Goal: Task Accomplishment & Management: Manage account settings

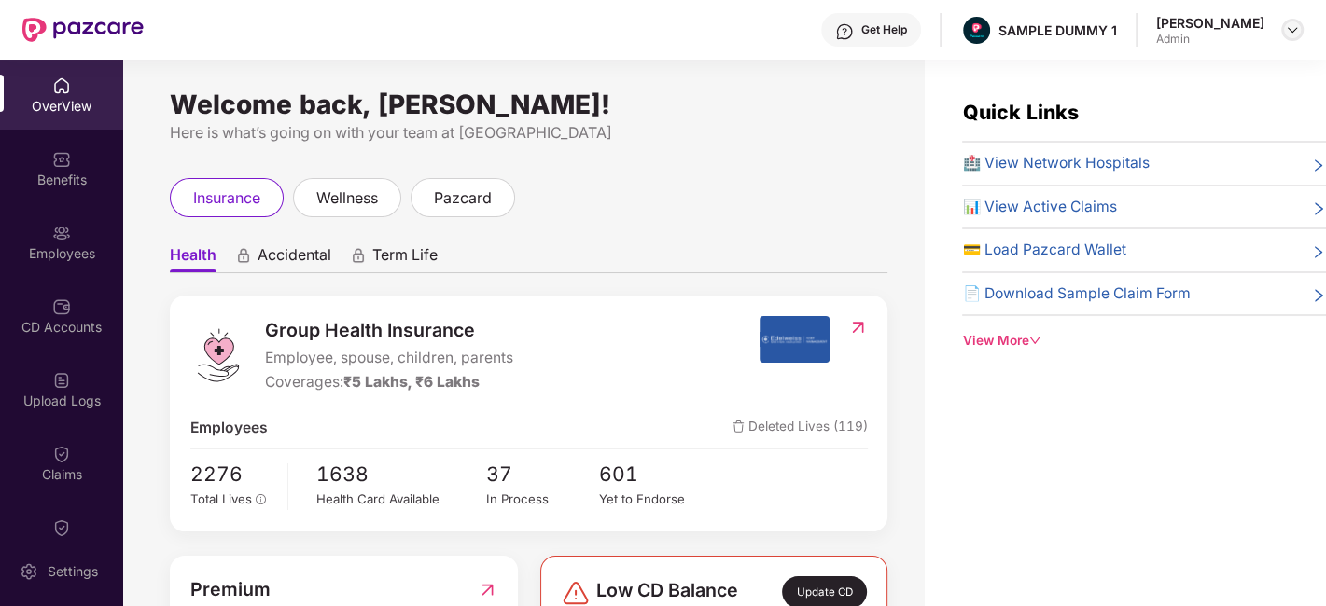
click at [1288, 25] on img at bounding box center [1292, 29] width 15 height 15
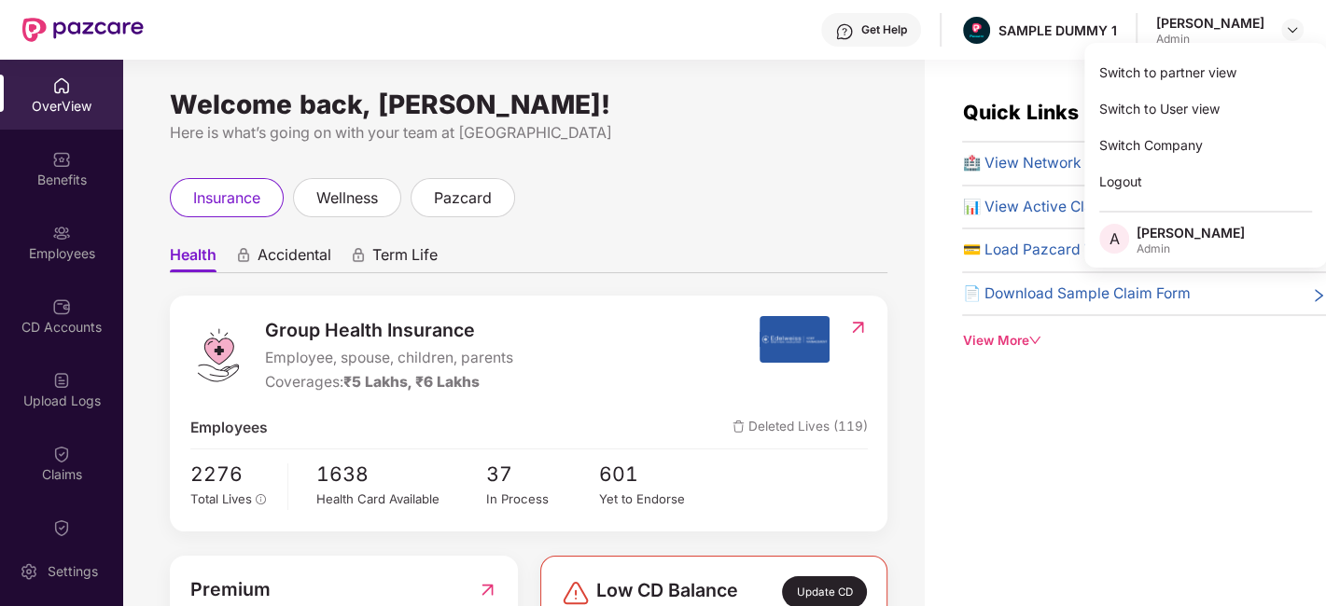
click at [790, 150] on div "Welcome back, Ankita Agnihotri! Here is what’s going on with your team at Pazca…" at bounding box center [523, 344] width 801 height 569
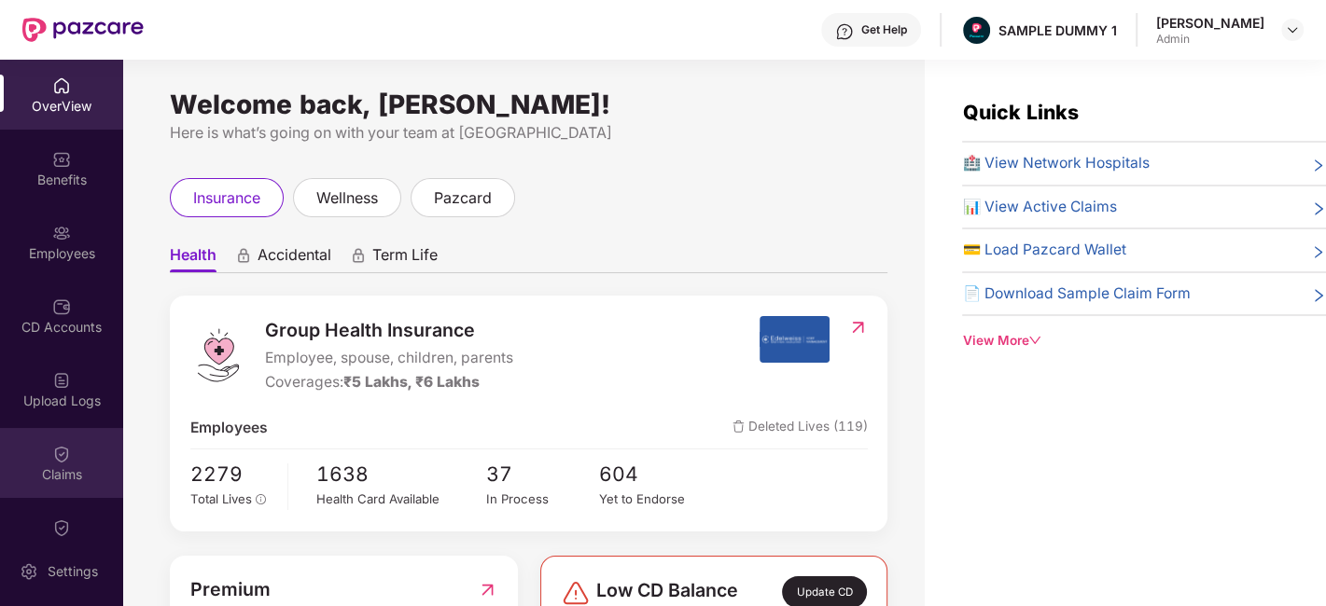
scroll to position [333, 0]
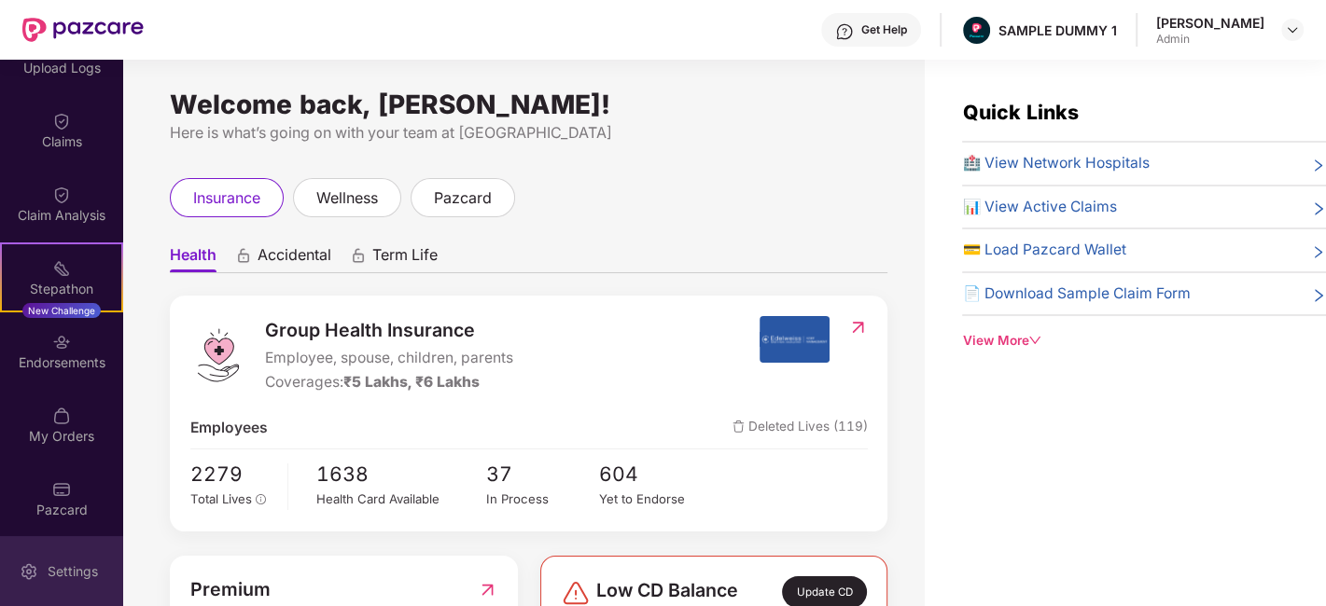
click at [55, 589] on div "Settings" at bounding box center [61, 571] width 123 height 70
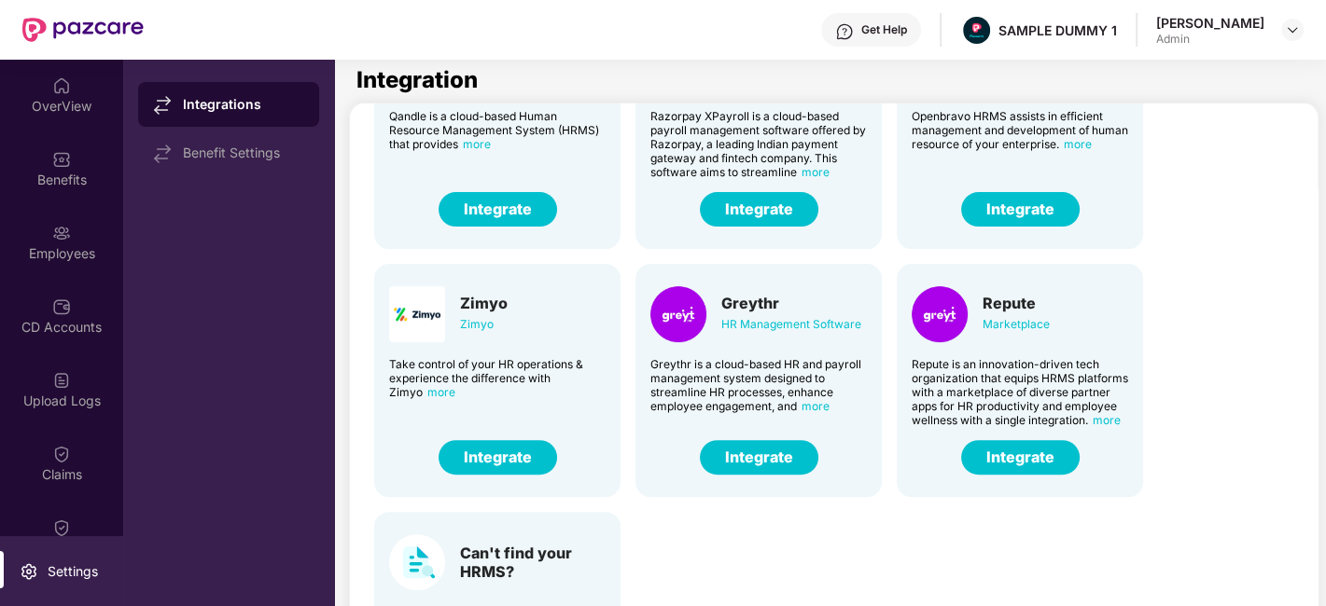
scroll to position [395, 0]
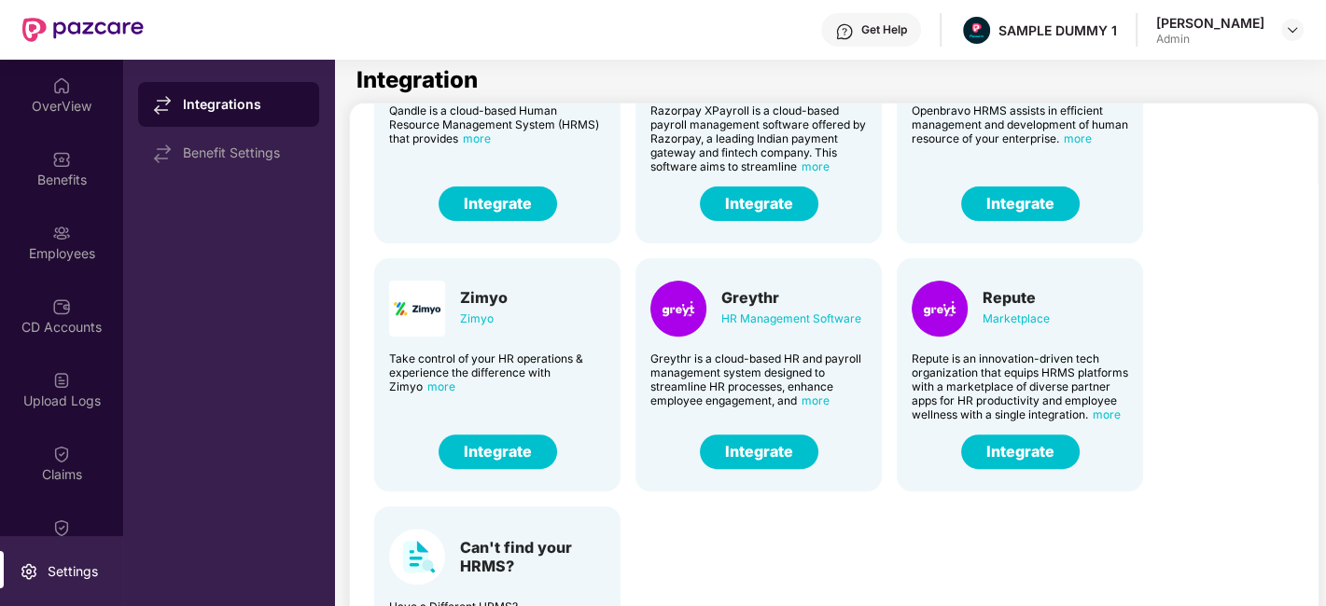
click at [778, 436] on button "Integrate" at bounding box center [759, 452] width 118 height 35
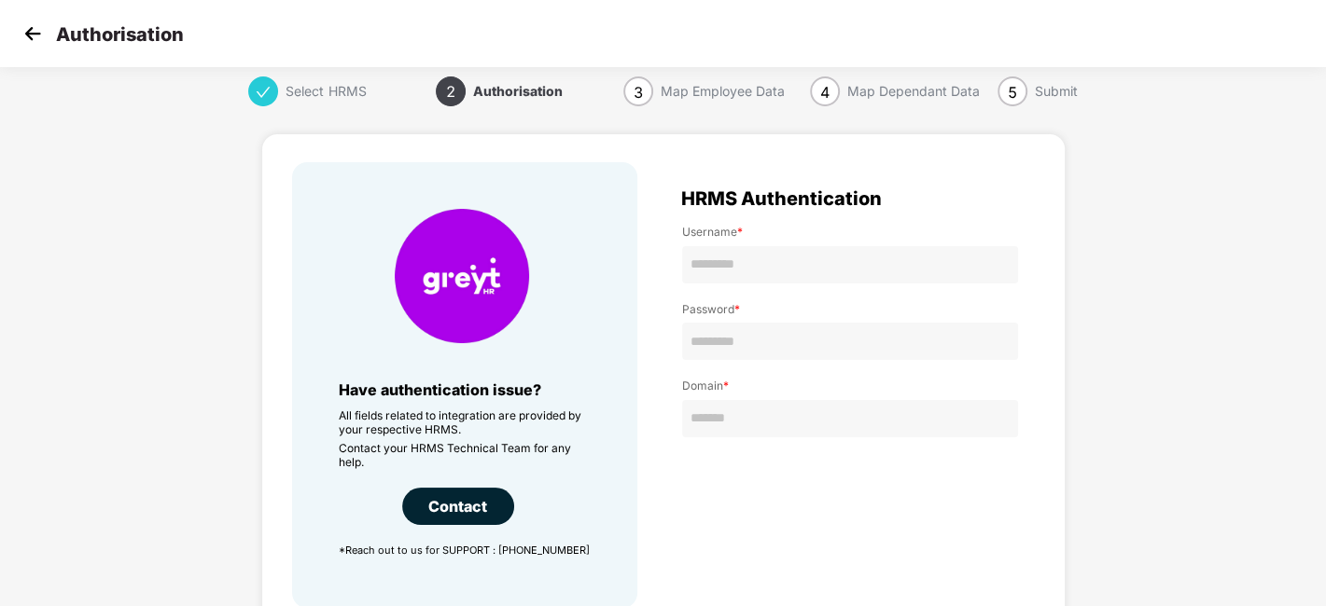
click at [31, 35] on img at bounding box center [33, 34] width 28 height 28
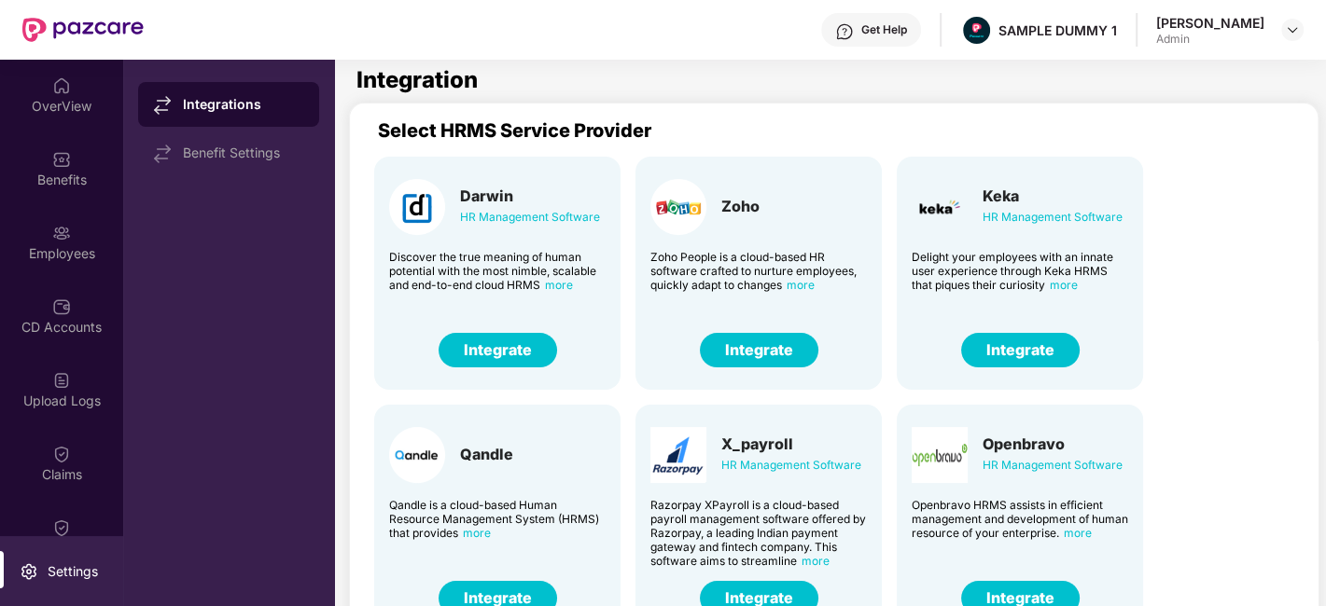
click at [53, 102] on div "OverView" at bounding box center [61, 106] width 123 height 19
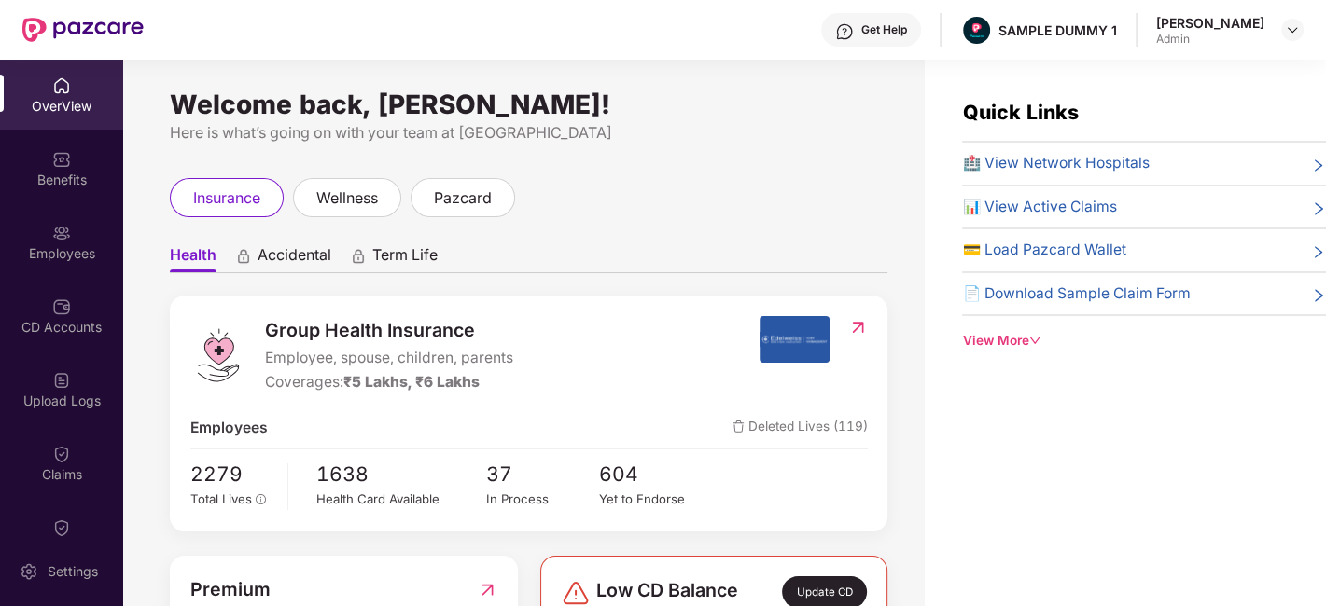
click at [284, 254] on span "Accidental" at bounding box center [295, 258] width 74 height 27
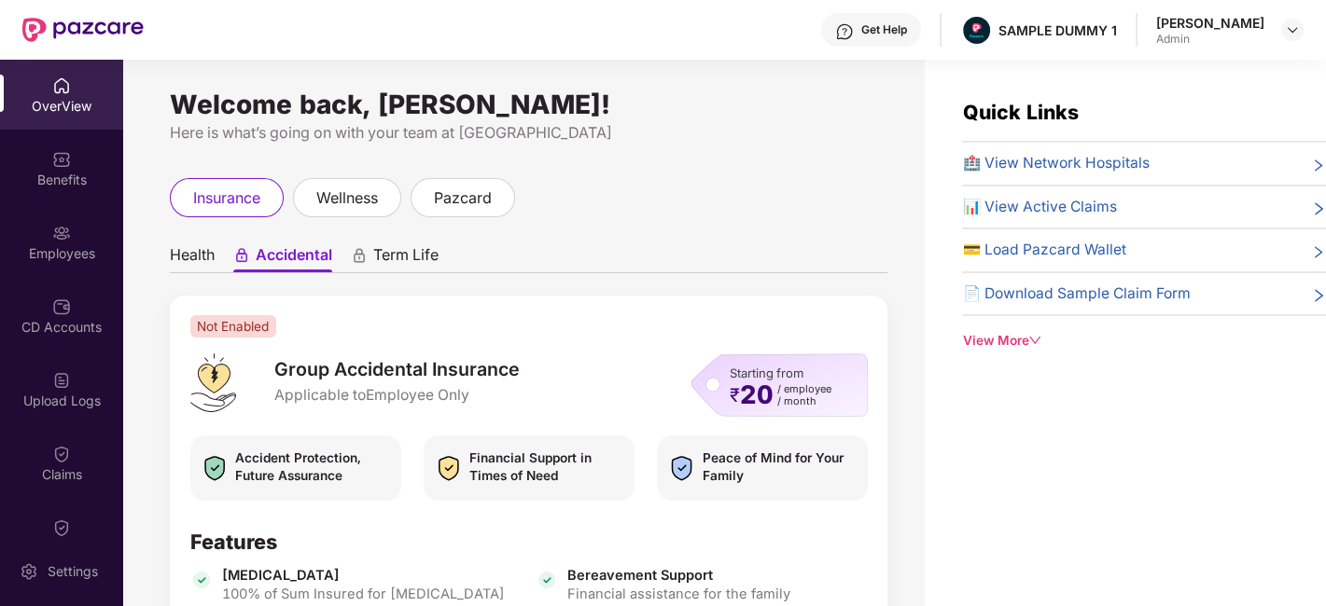
click at [383, 268] on span "Term Life" at bounding box center [405, 258] width 65 height 27
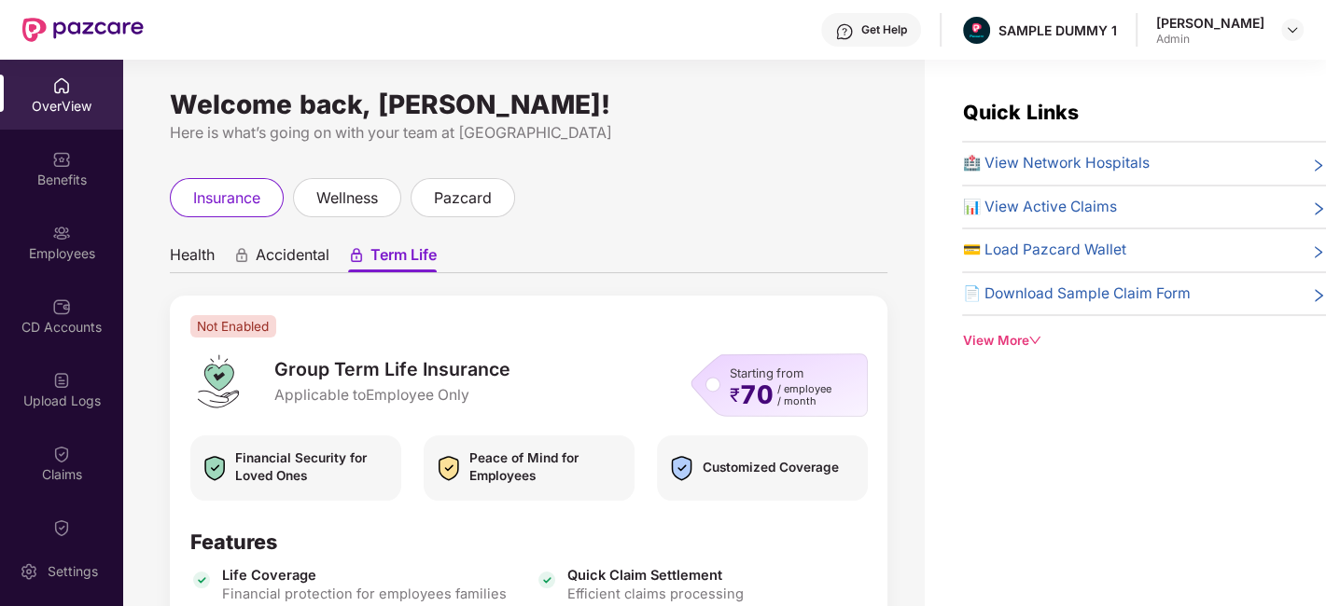
click at [200, 258] on span "Health" at bounding box center [192, 258] width 45 height 27
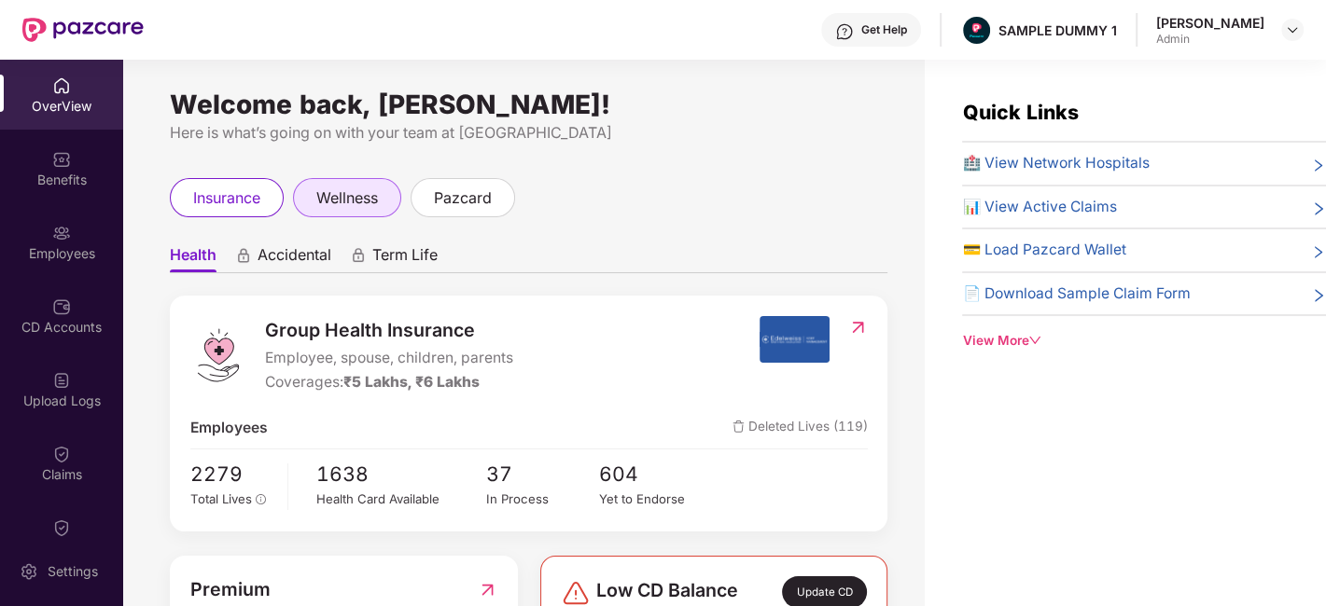
click at [369, 183] on div "wellness" at bounding box center [347, 197] width 108 height 39
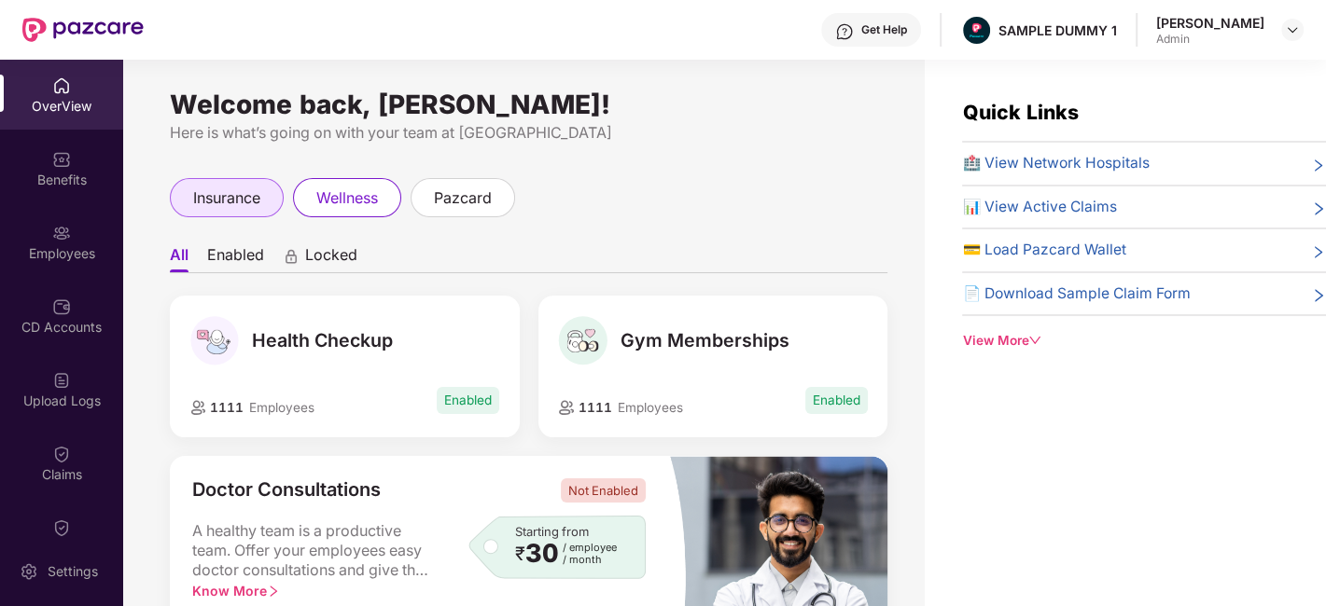
click at [239, 195] on span "insurance" at bounding box center [226, 198] width 67 height 23
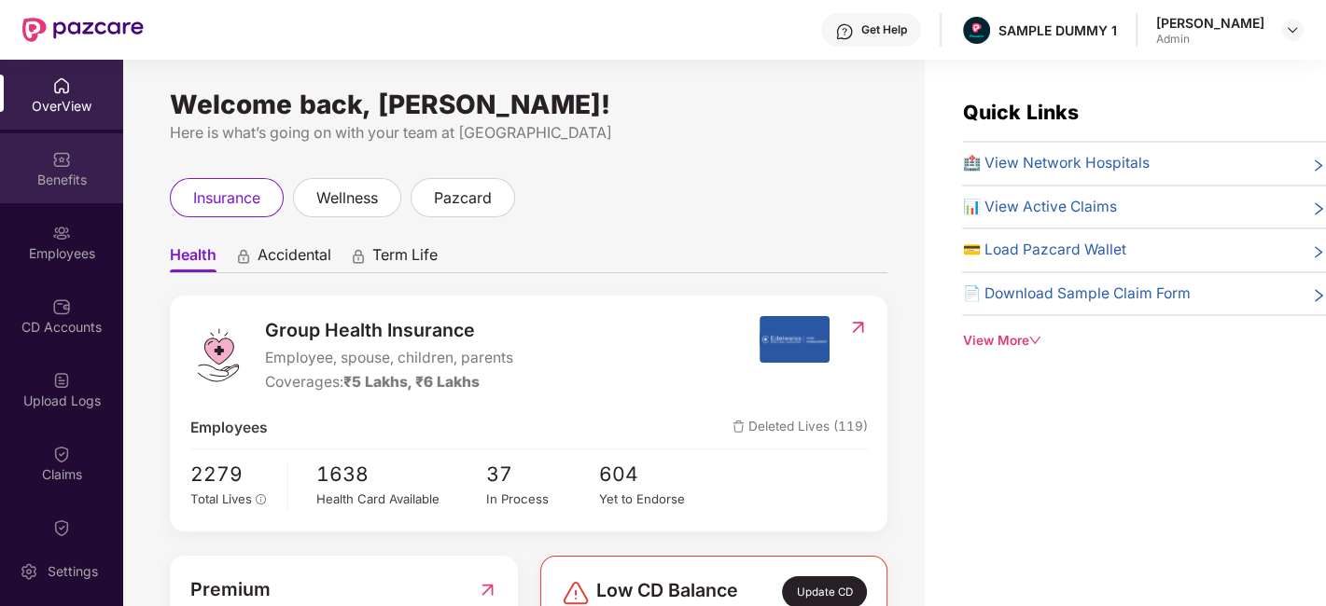
click at [72, 172] on div "Benefits" at bounding box center [61, 180] width 123 height 19
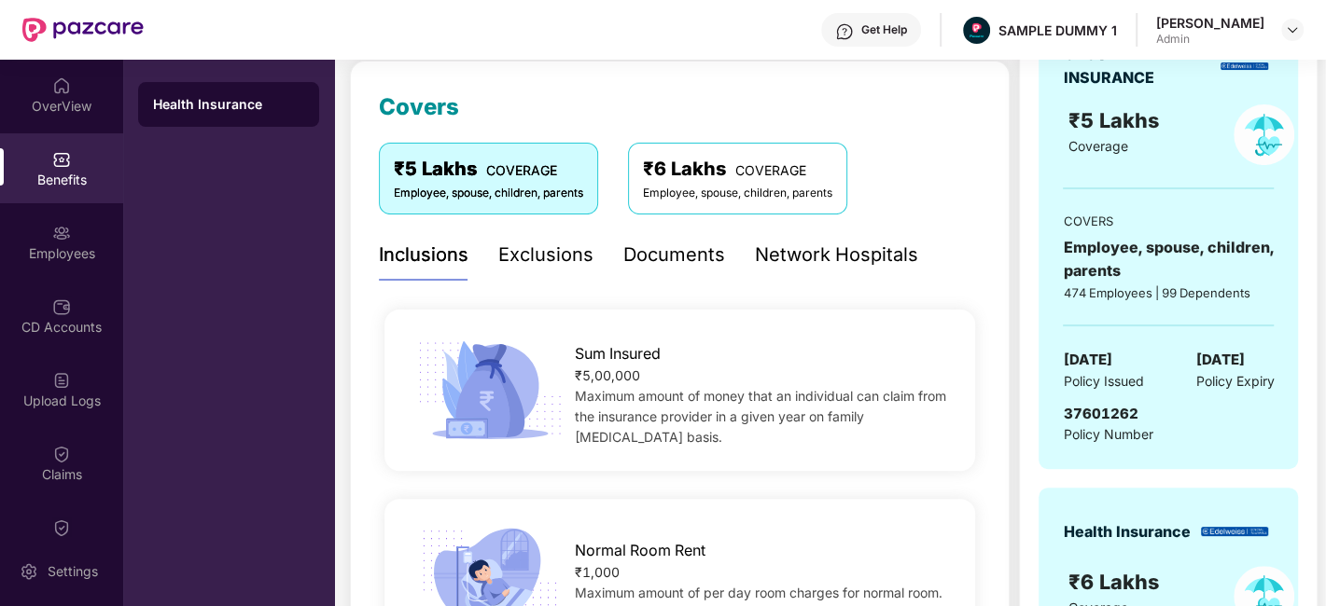
scroll to position [237, 0]
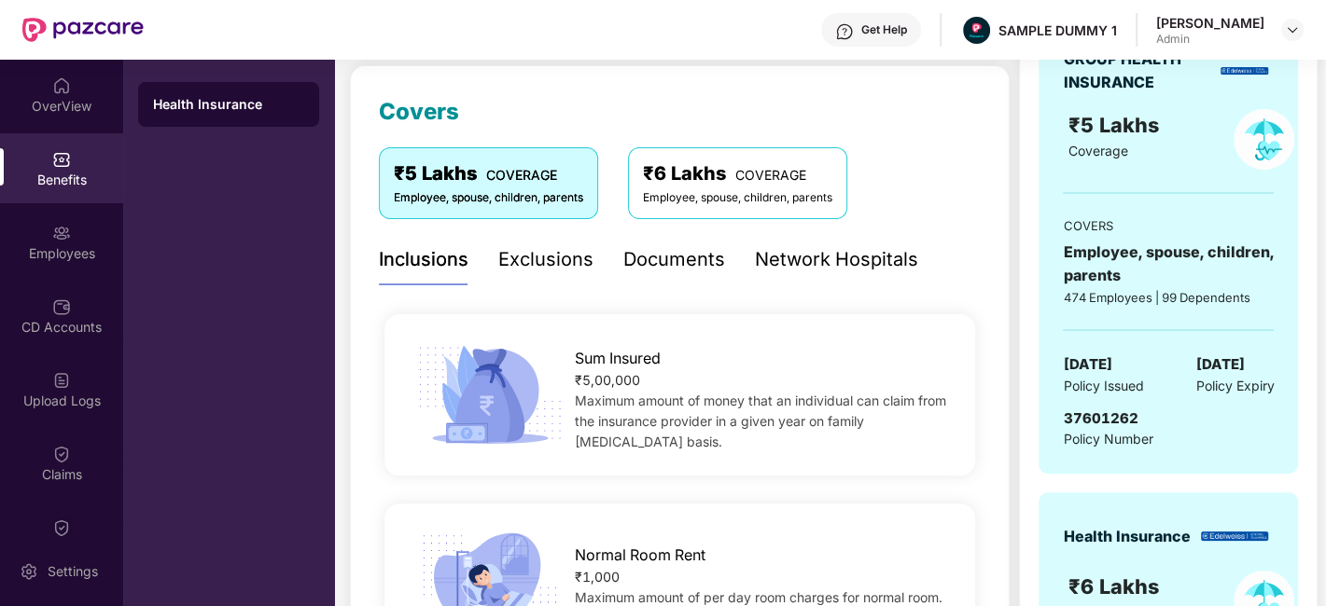
click at [504, 262] on div "Exclusions" at bounding box center [545, 259] width 95 height 29
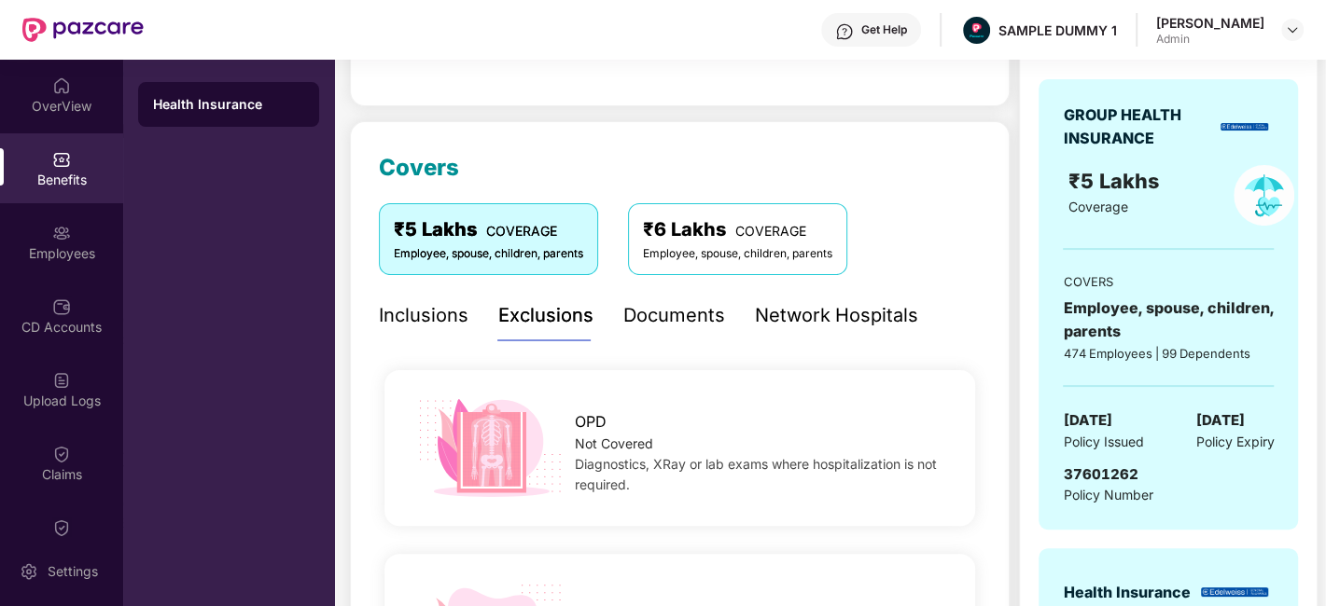
scroll to position [177, 0]
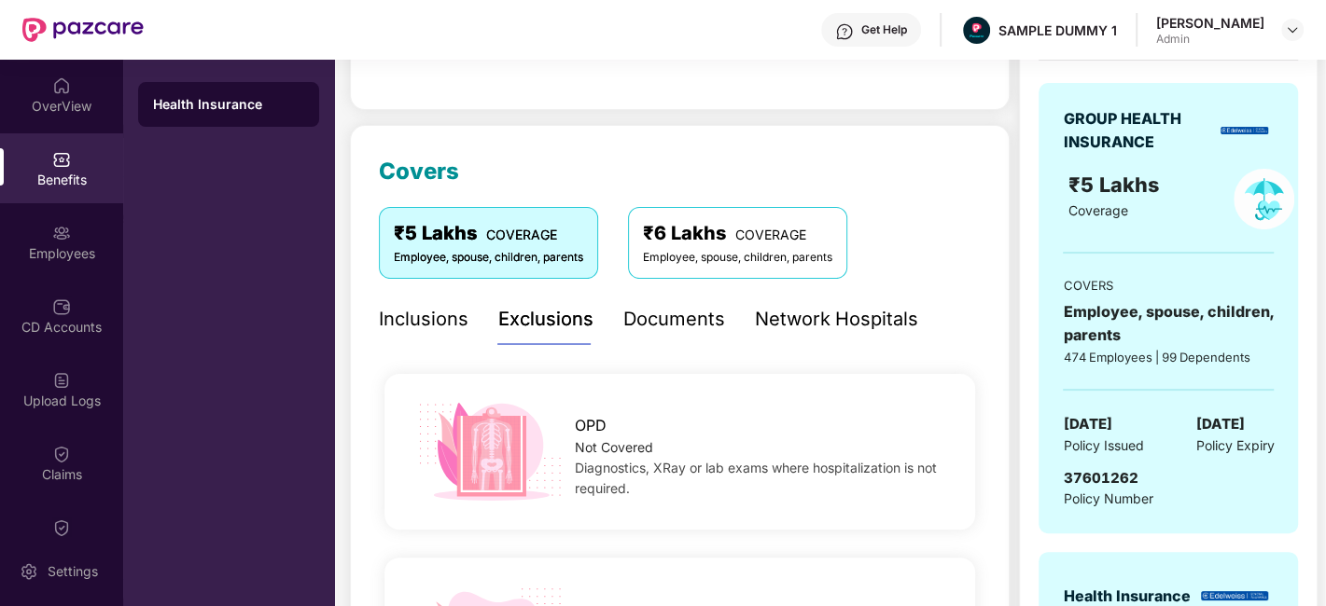
click at [652, 319] on div "Documents" at bounding box center [674, 319] width 102 height 29
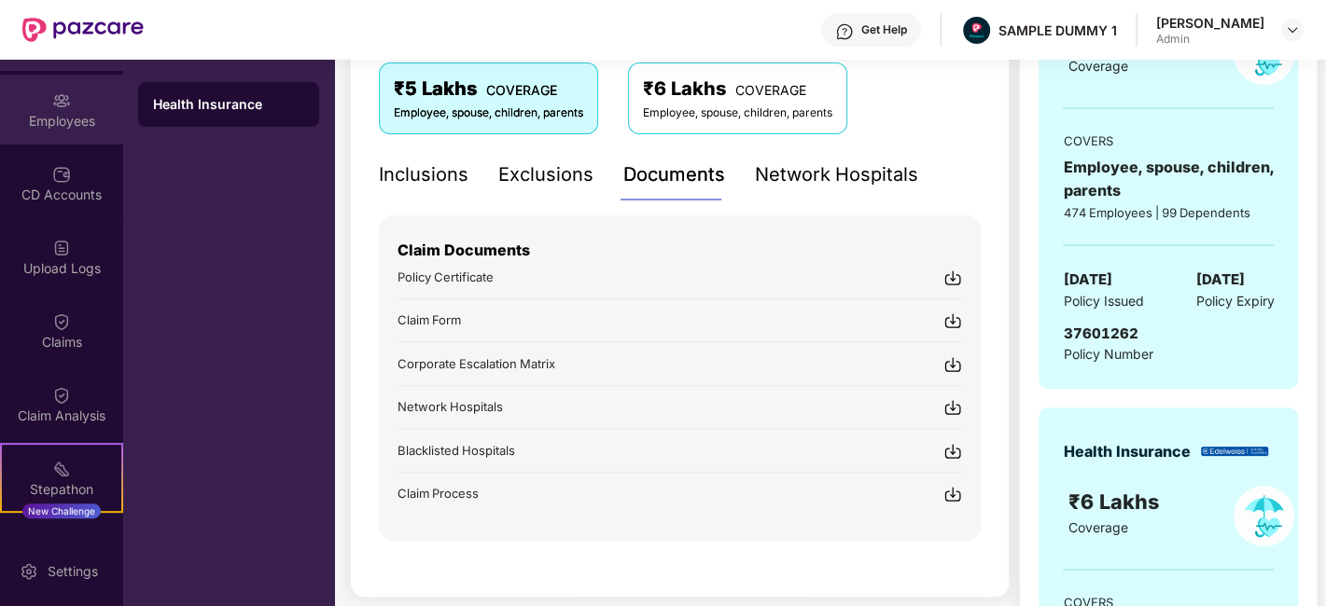
scroll to position [134, 0]
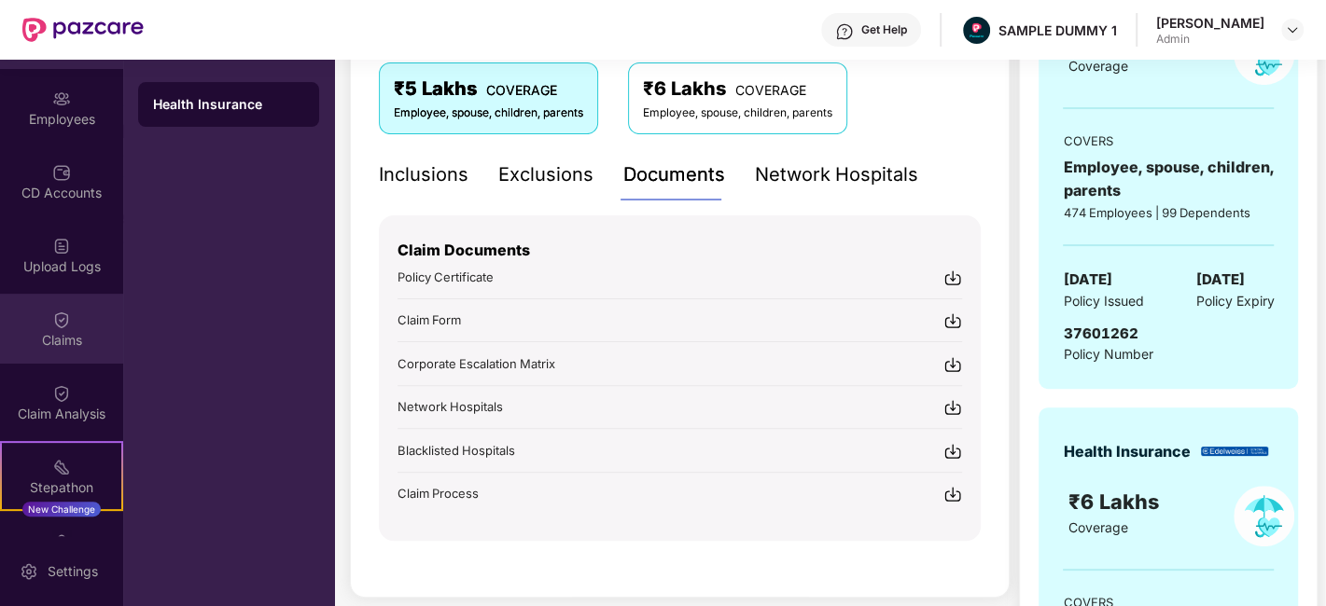
click at [52, 337] on div "Claims" at bounding box center [61, 340] width 123 height 19
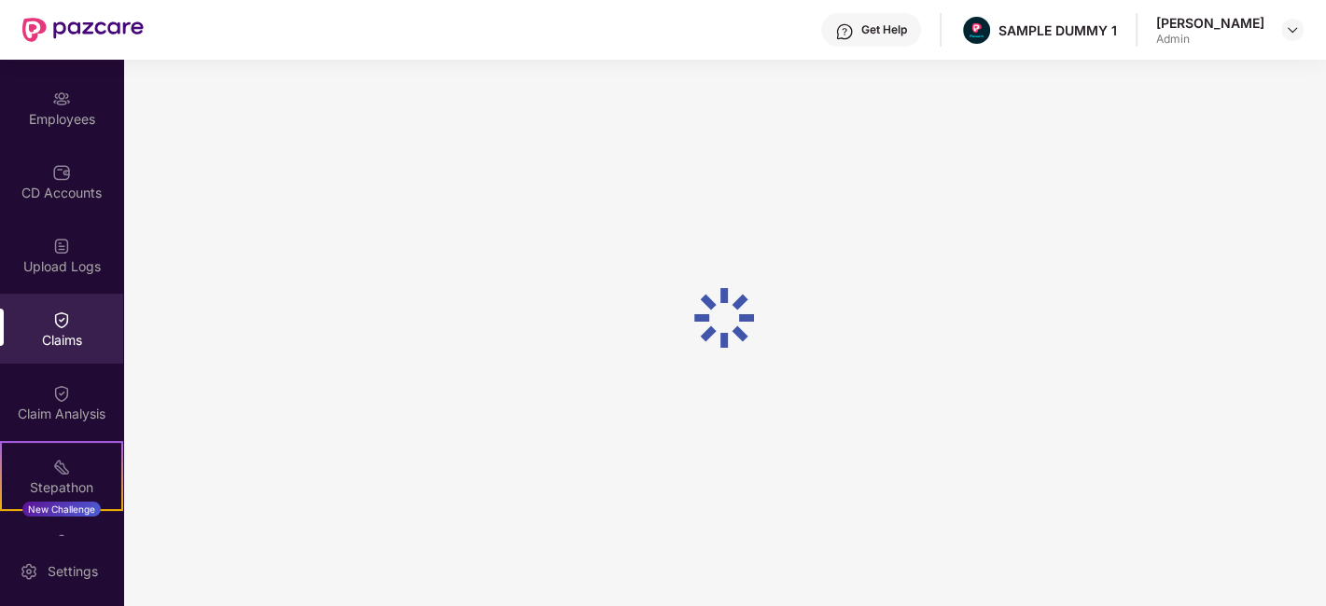
scroll to position [122, 0]
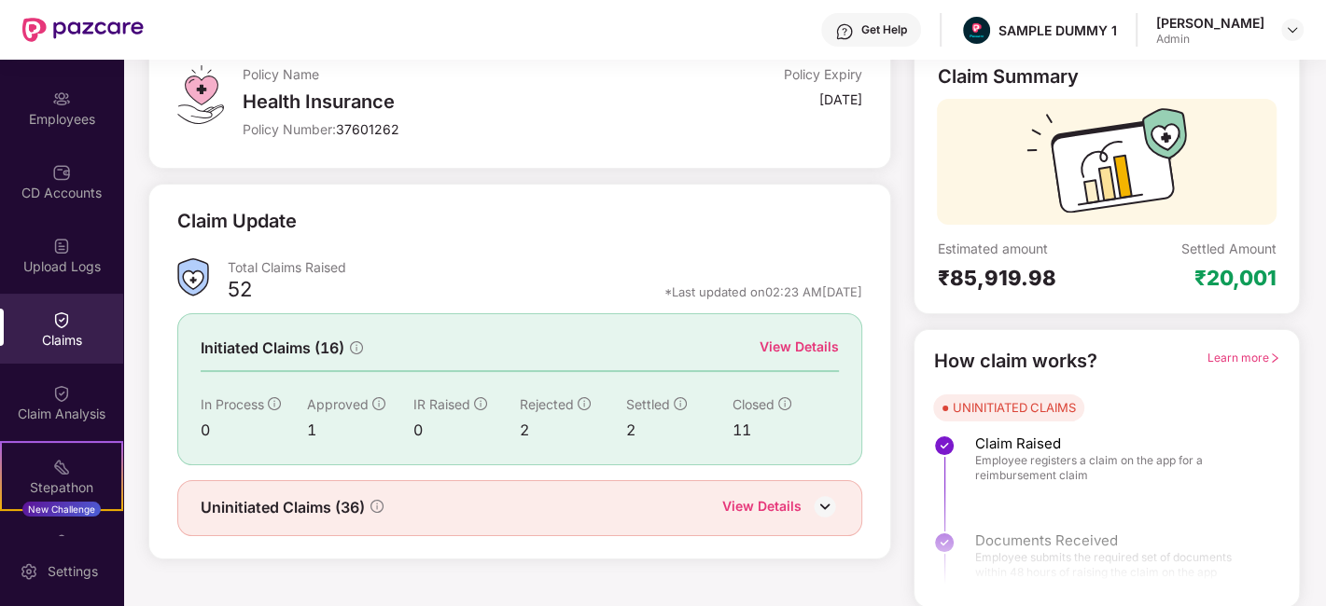
click at [767, 346] on div "View Details" at bounding box center [798, 347] width 79 height 21
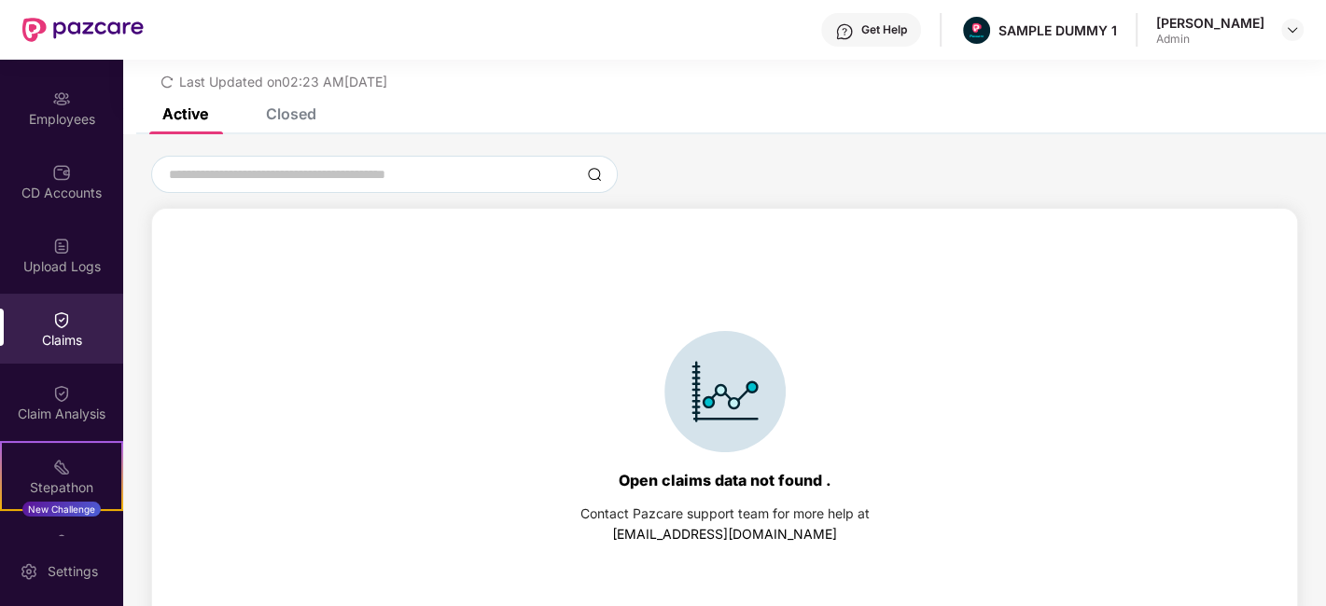
scroll to position [79, 0]
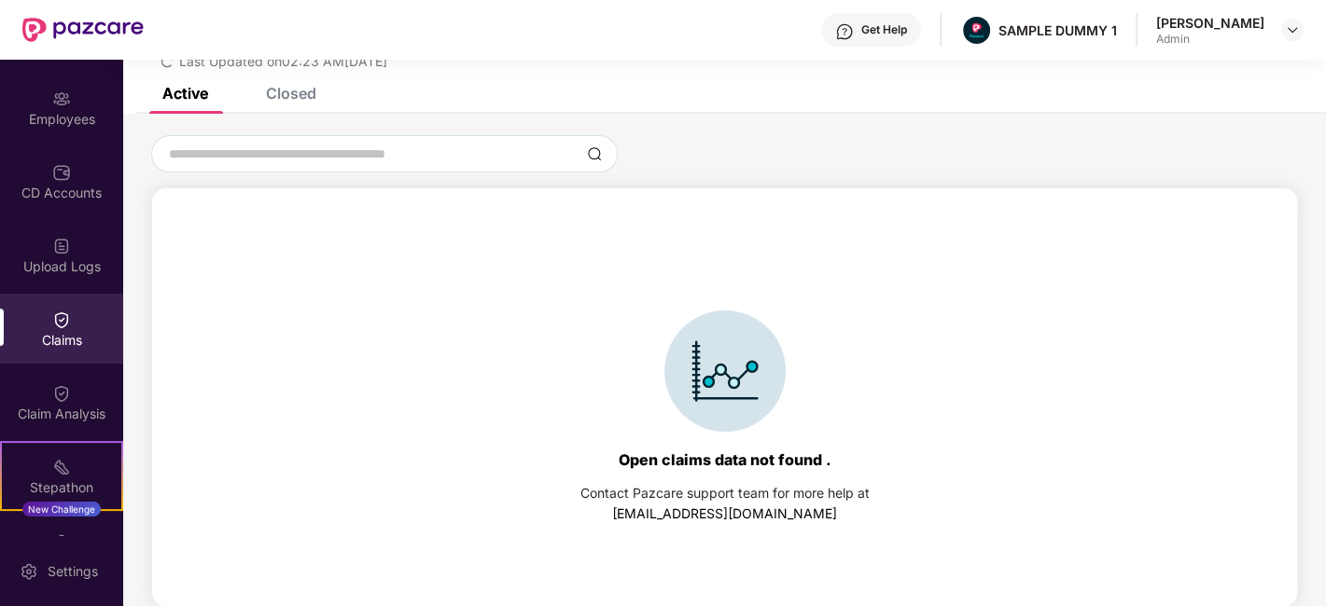
click at [296, 92] on div "Closed" at bounding box center [291, 93] width 50 height 19
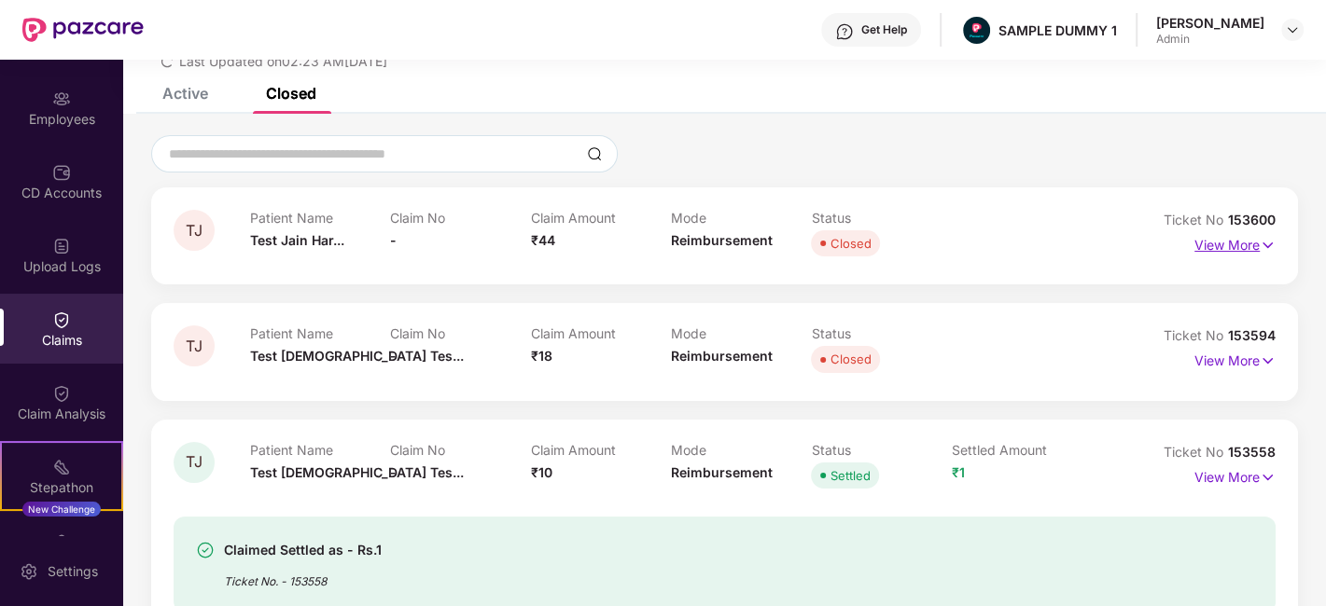
click at [1232, 244] on p "View More" at bounding box center [1234, 242] width 81 height 25
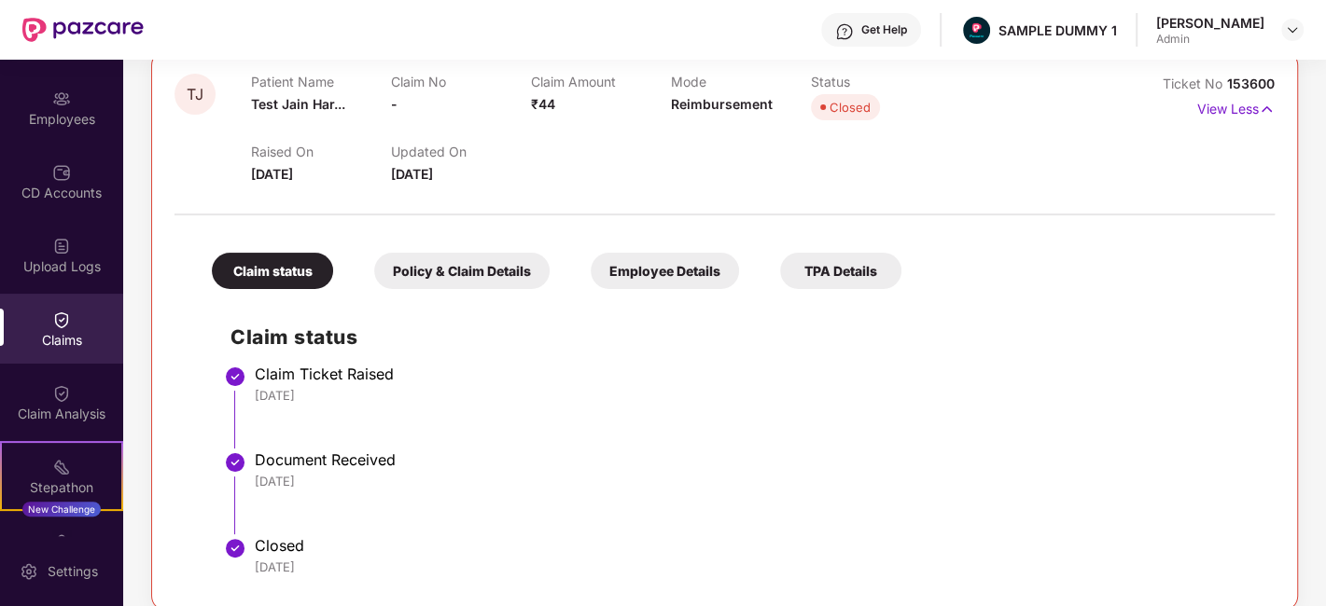
scroll to position [0, 0]
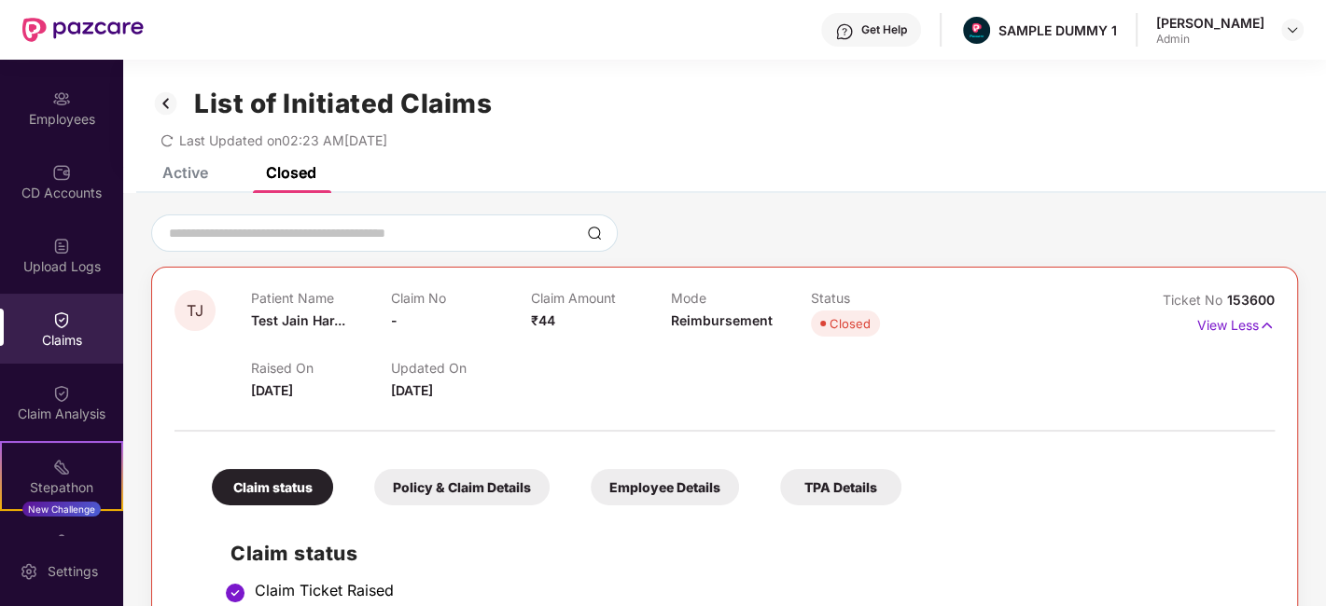
click at [177, 189] on div "Active" at bounding box center [171, 172] width 74 height 41
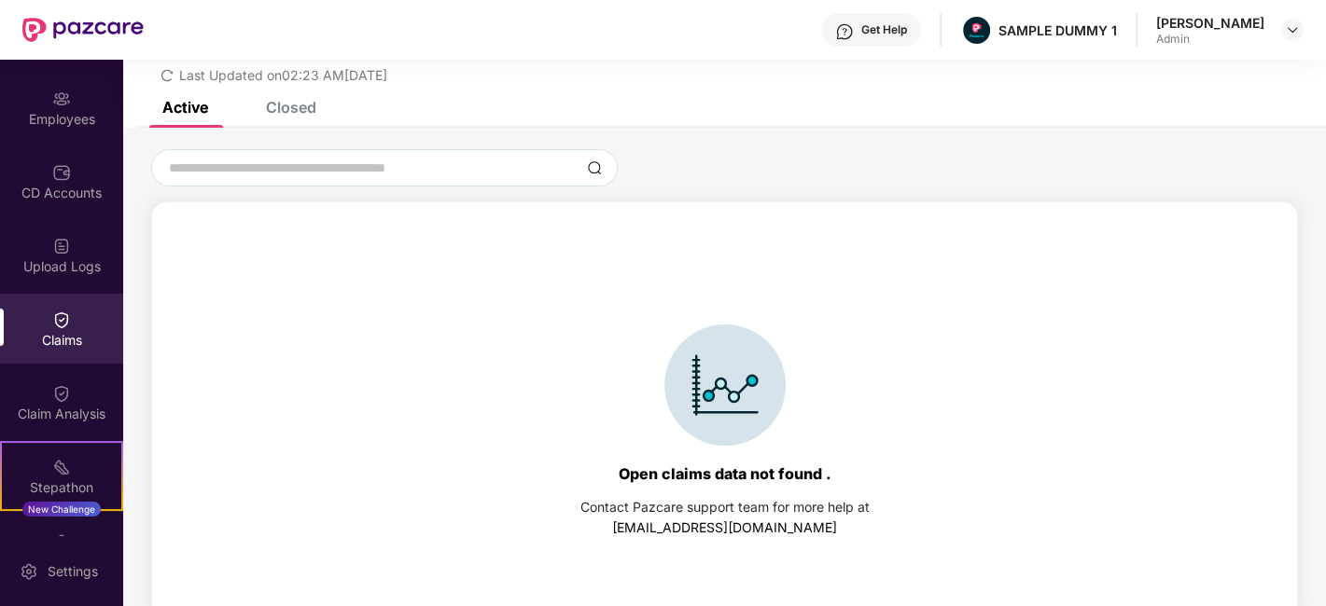
scroll to position [66, 0]
click at [70, 409] on div "Claim Analysis" at bounding box center [61, 414] width 123 height 19
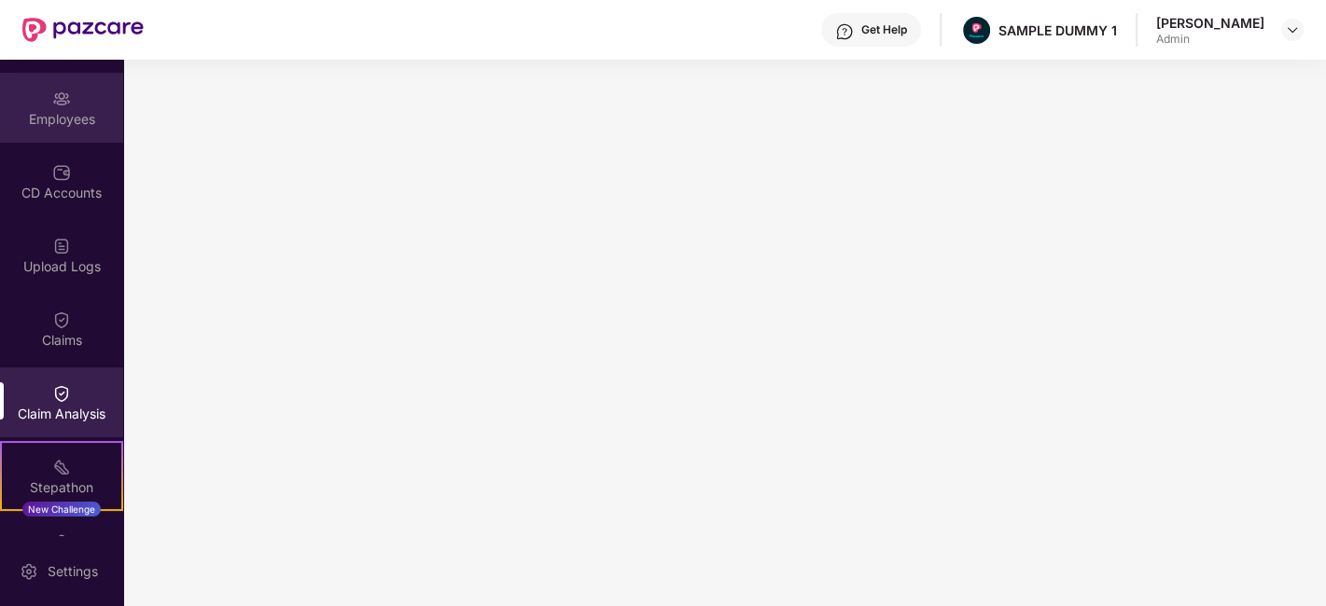
click at [39, 135] on div "Employees" at bounding box center [61, 108] width 123 height 70
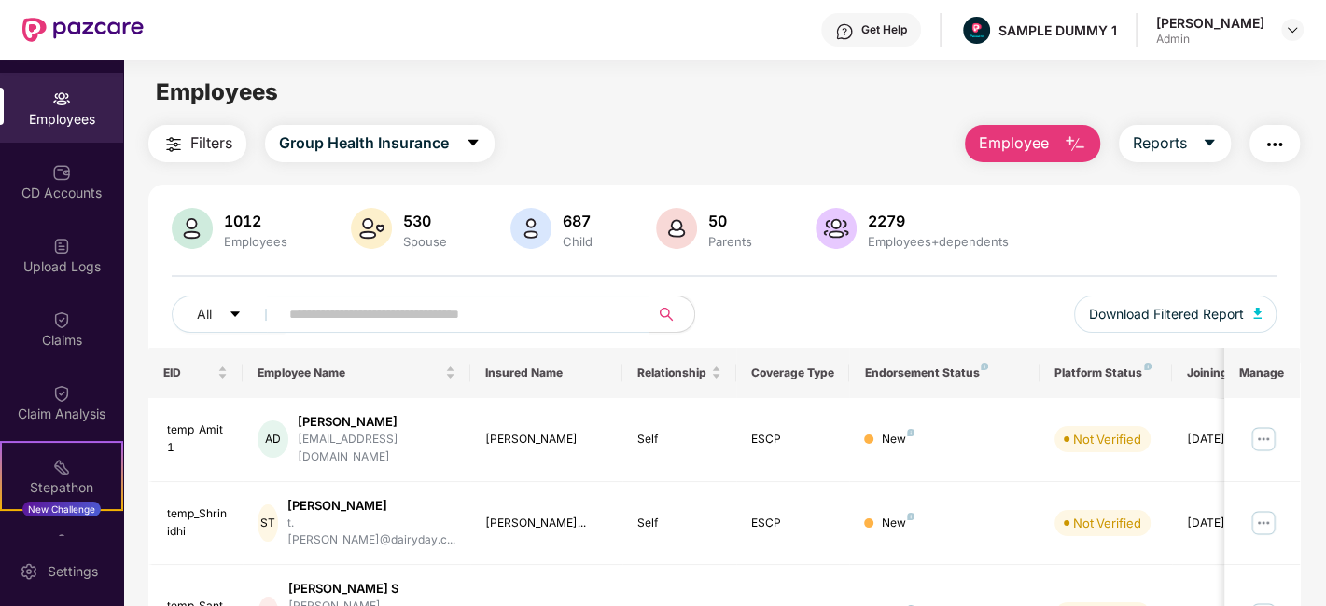
click at [1036, 146] on span "Employee" at bounding box center [1014, 143] width 70 height 23
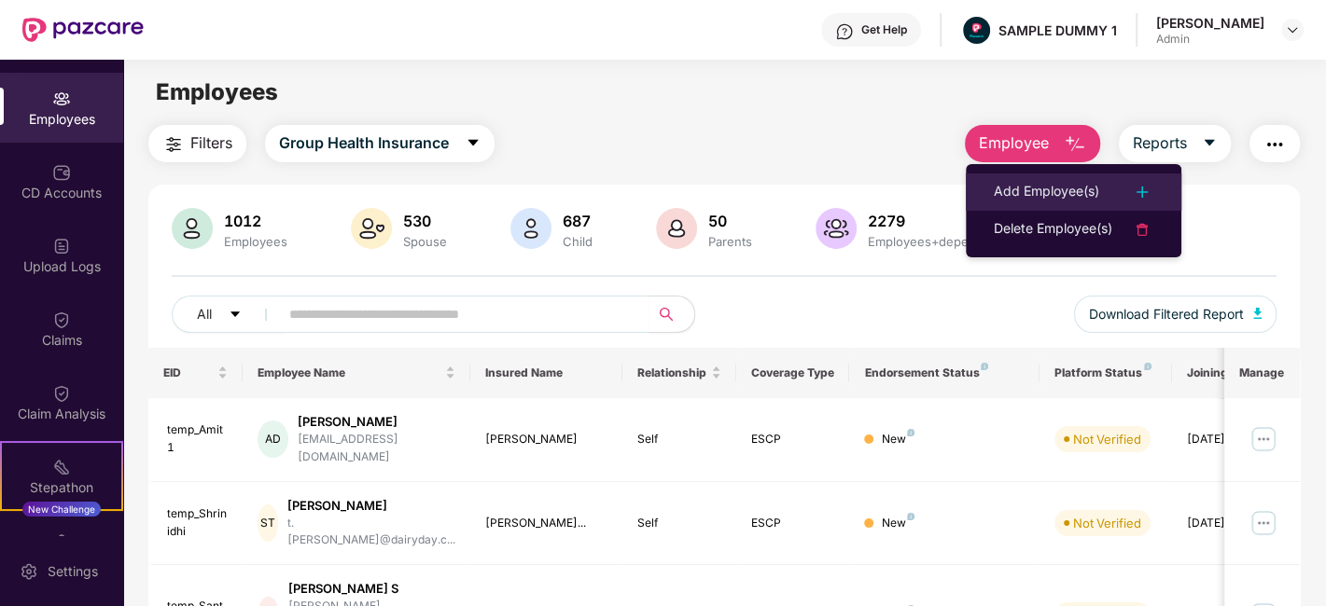
click at [1075, 181] on div "Add Employee(s)" at bounding box center [1046, 192] width 105 height 22
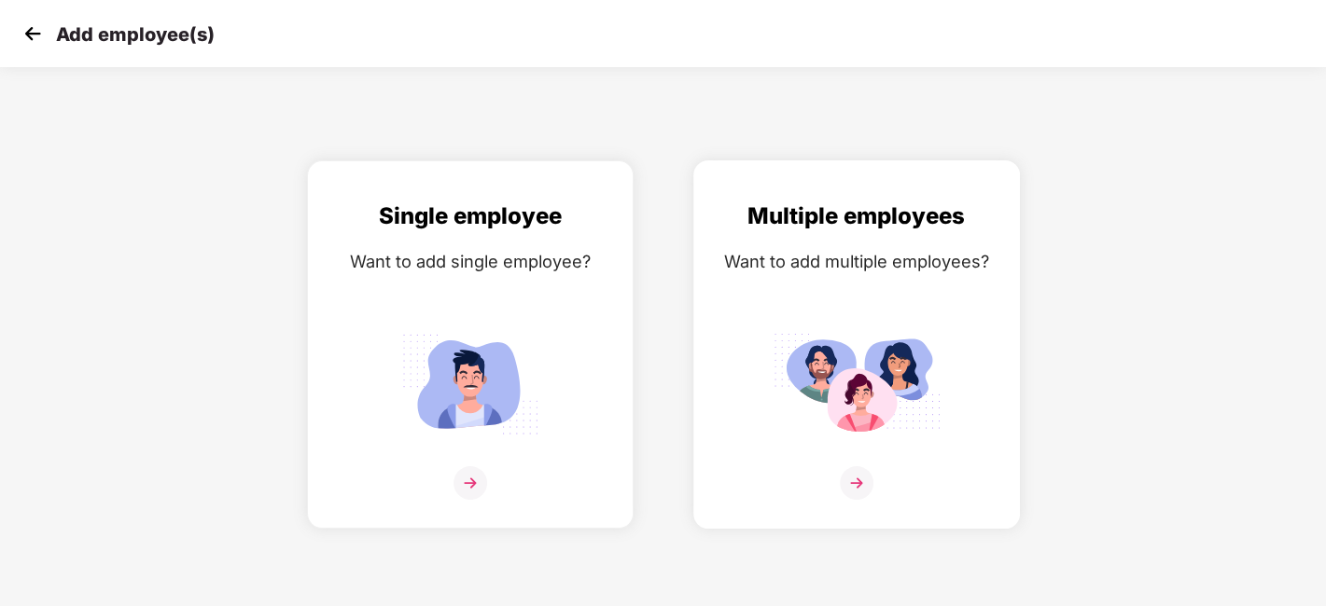
click at [762, 254] on div "Want to add multiple employees?" at bounding box center [856, 261] width 287 height 27
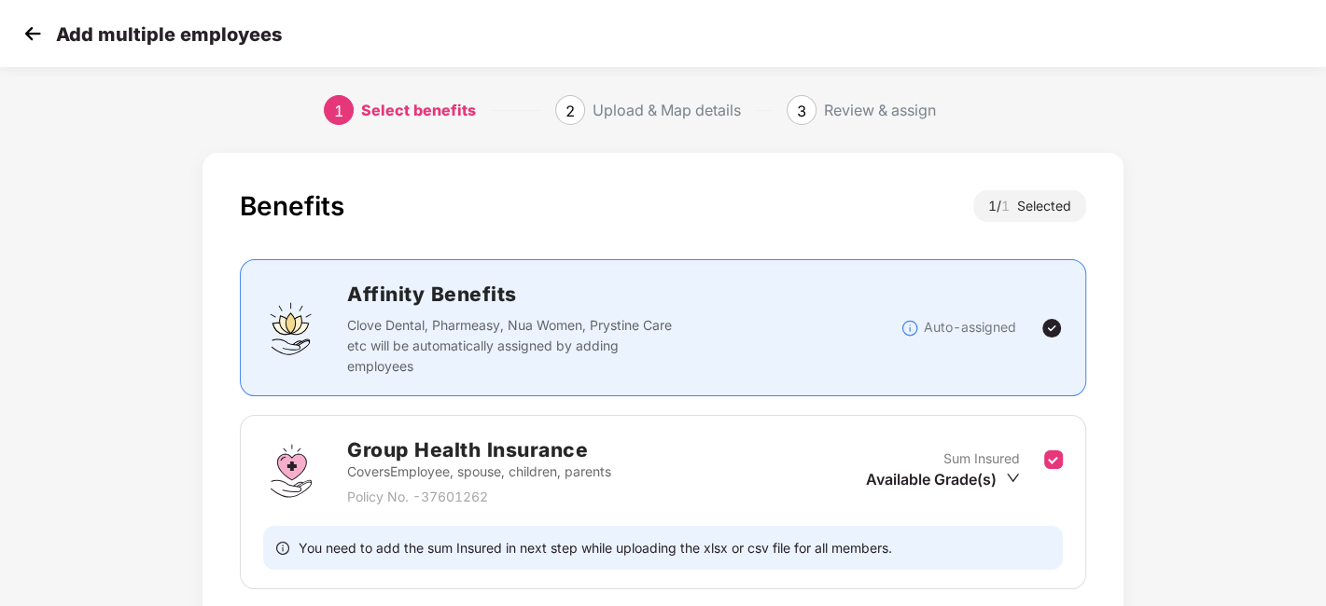
scroll to position [144, 0]
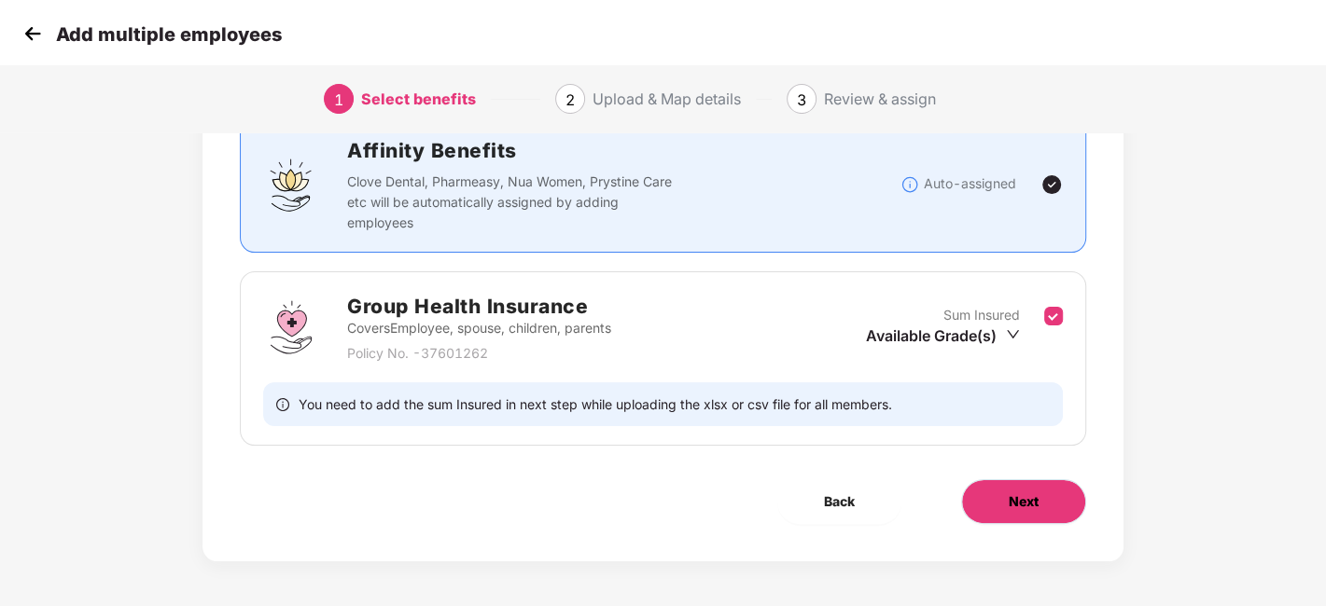
click at [1029, 494] on span "Next" at bounding box center [1024, 502] width 30 height 21
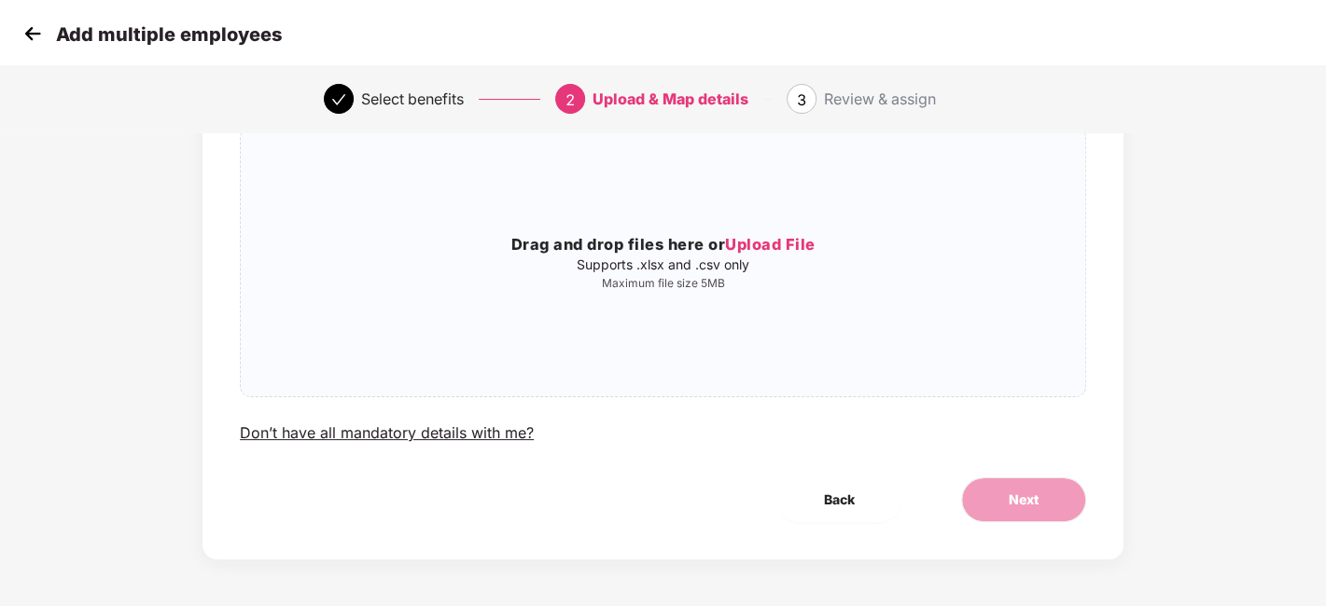
scroll to position [0, 0]
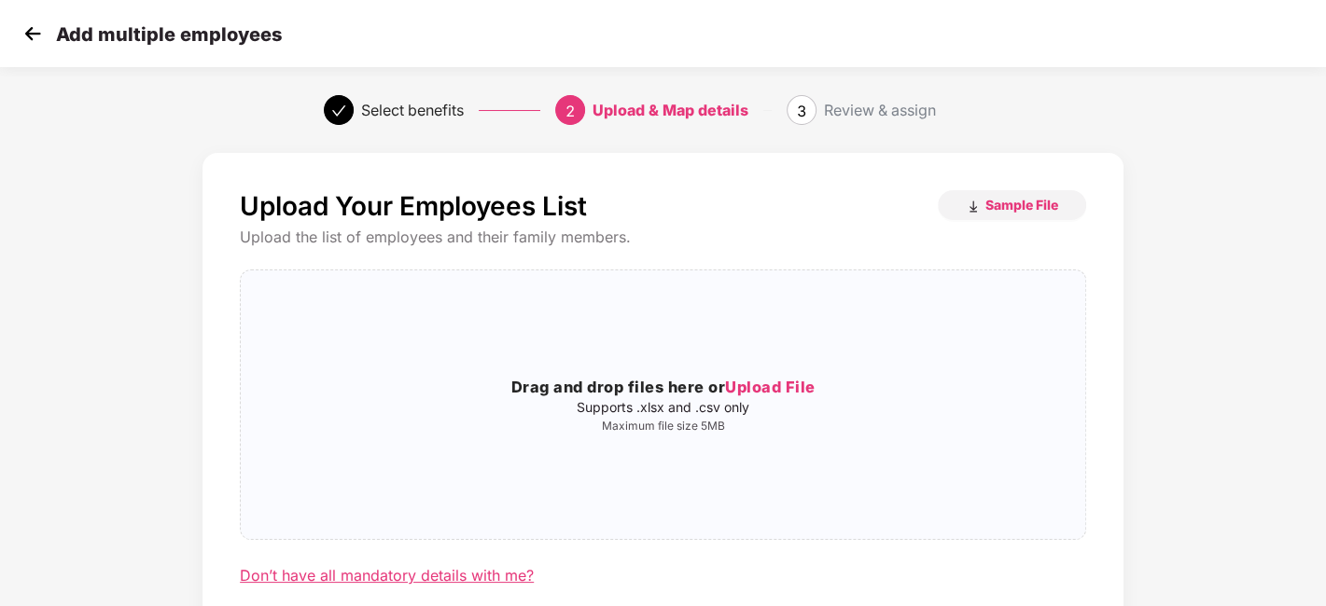
click at [370, 573] on div "Don’t have all mandatory details with me?" at bounding box center [387, 576] width 294 height 20
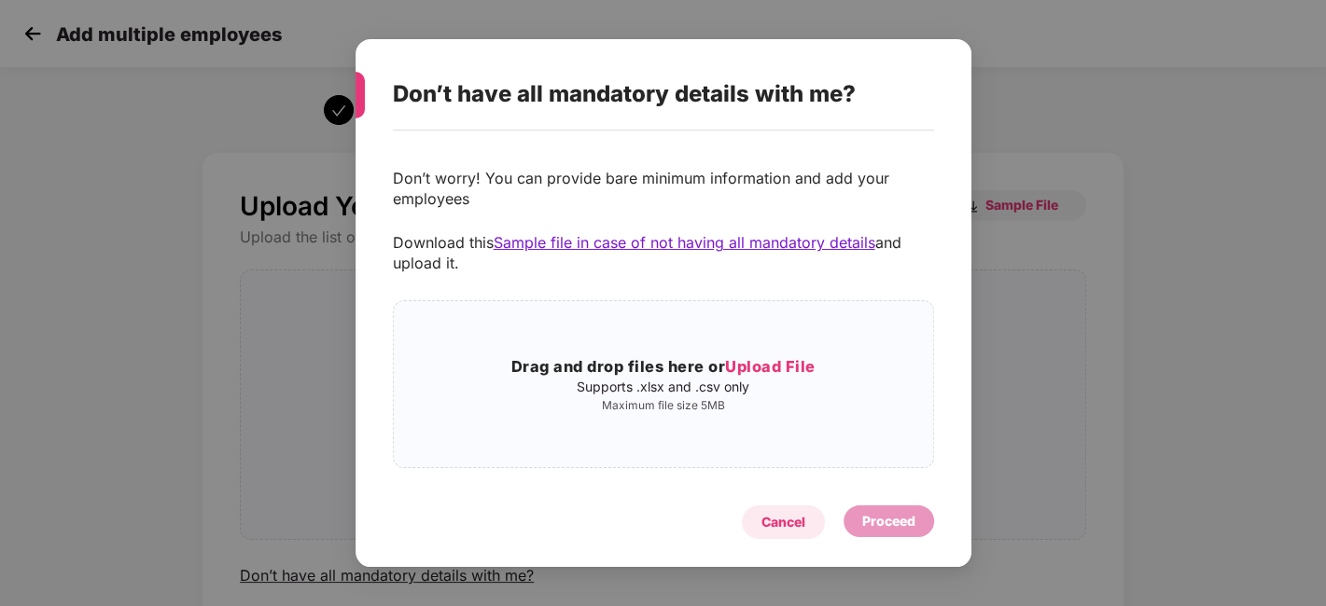
click at [762, 529] on div "Cancel" at bounding box center [783, 522] width 44 height 21
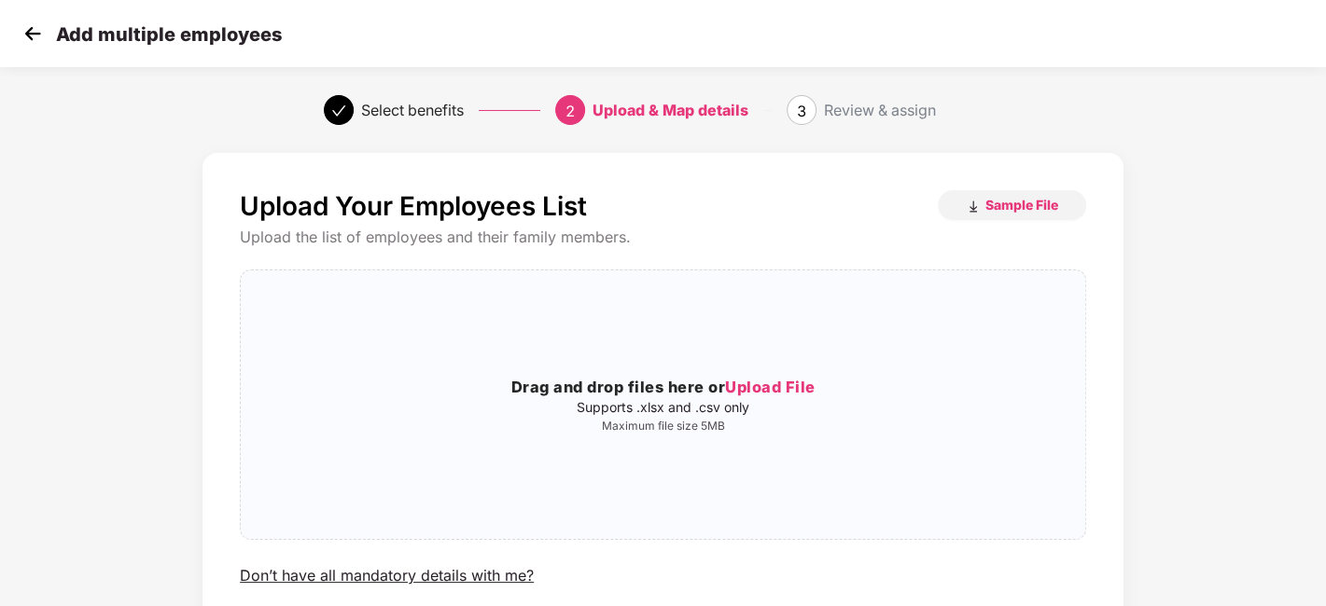
click at [38, 32] on img at bounding box center [33, 34] width 28 height 28
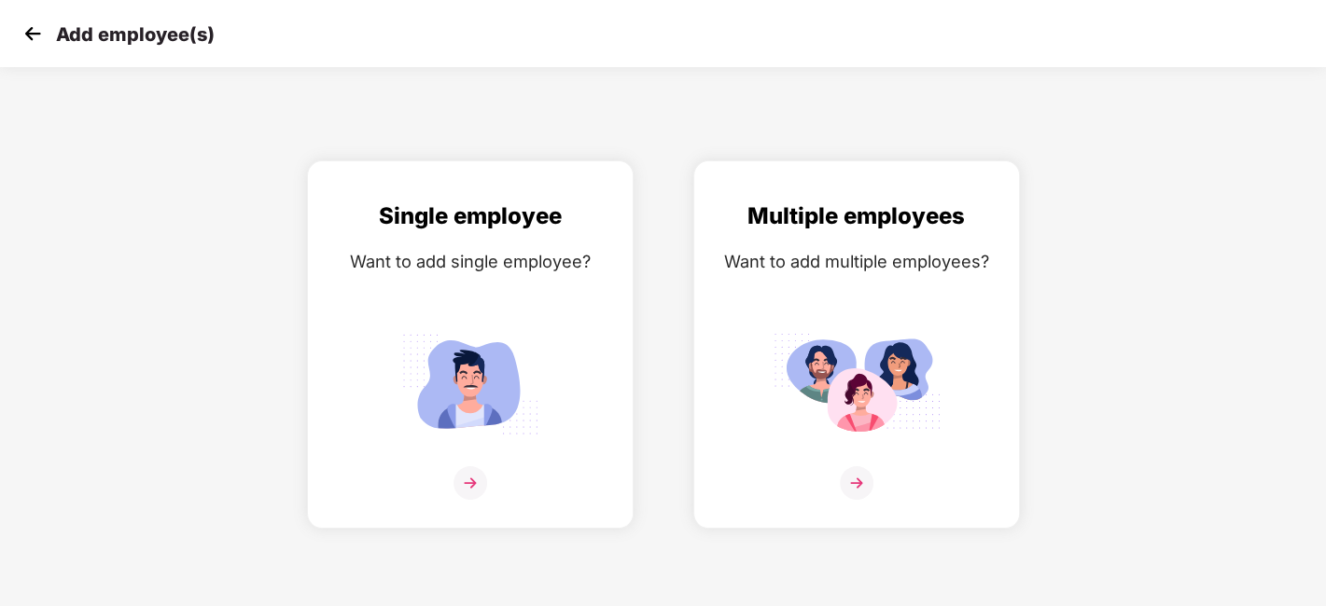
click at [38, 32] on img at bounding box center [33, 34] width 28 height 28
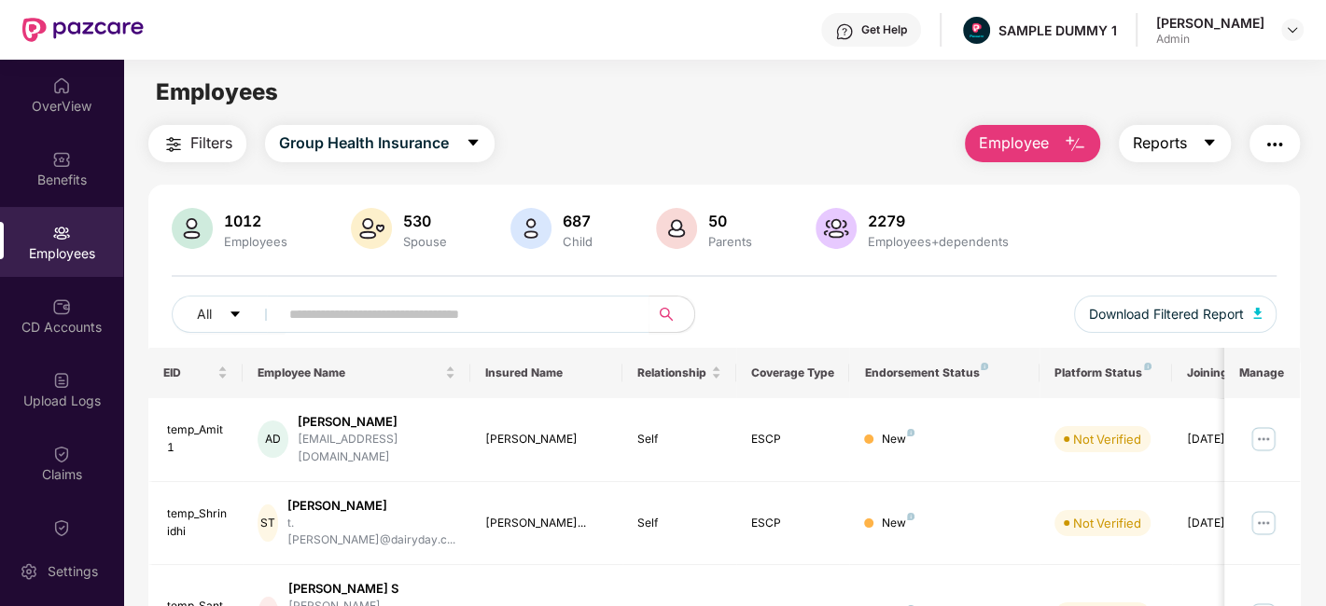
click at [1163, 147] on span "Reports" at bounding box center [1160, 143] width 54 height 23
click at [1275, 145] on img "button" at bounding box center [1274, 144] width 22 height 22
click at [812, 104] on div "Employees" at bounding box center [724, 92] width 1202 height 35
click at [76, 313] on div "CD Accounts" at bounding box center [61, 316] width 123 height 70
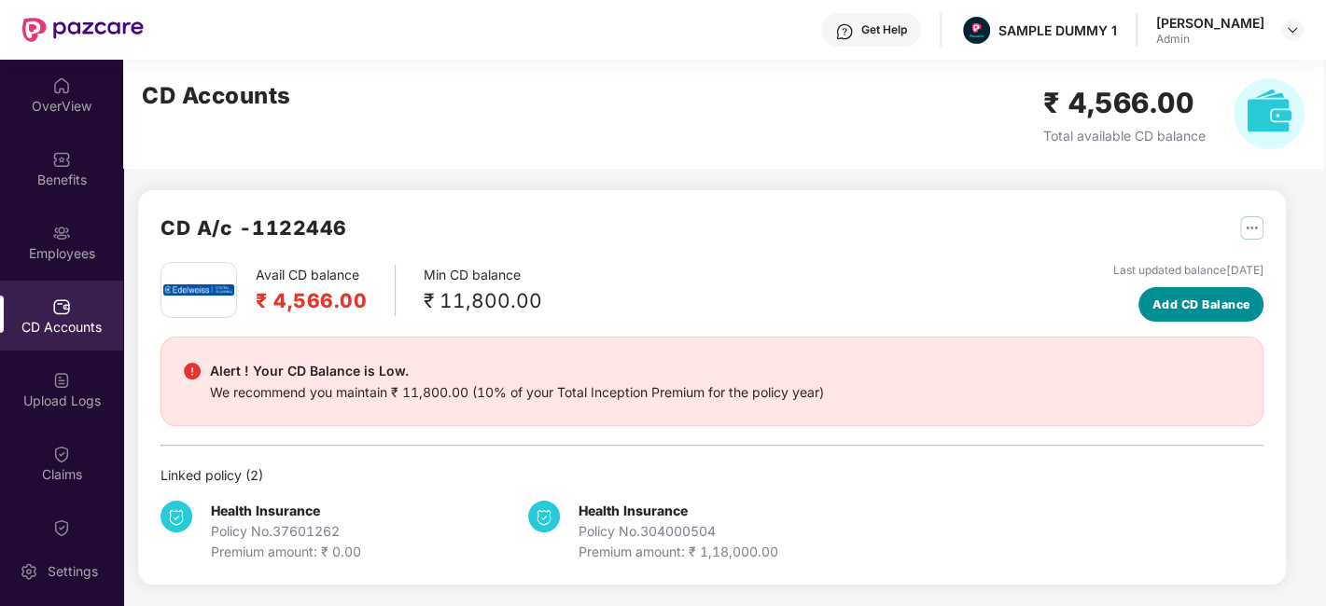
click at [1202, 289] on button "Add CD Balance" at bounding box center [1200, 304] width 125 height 35
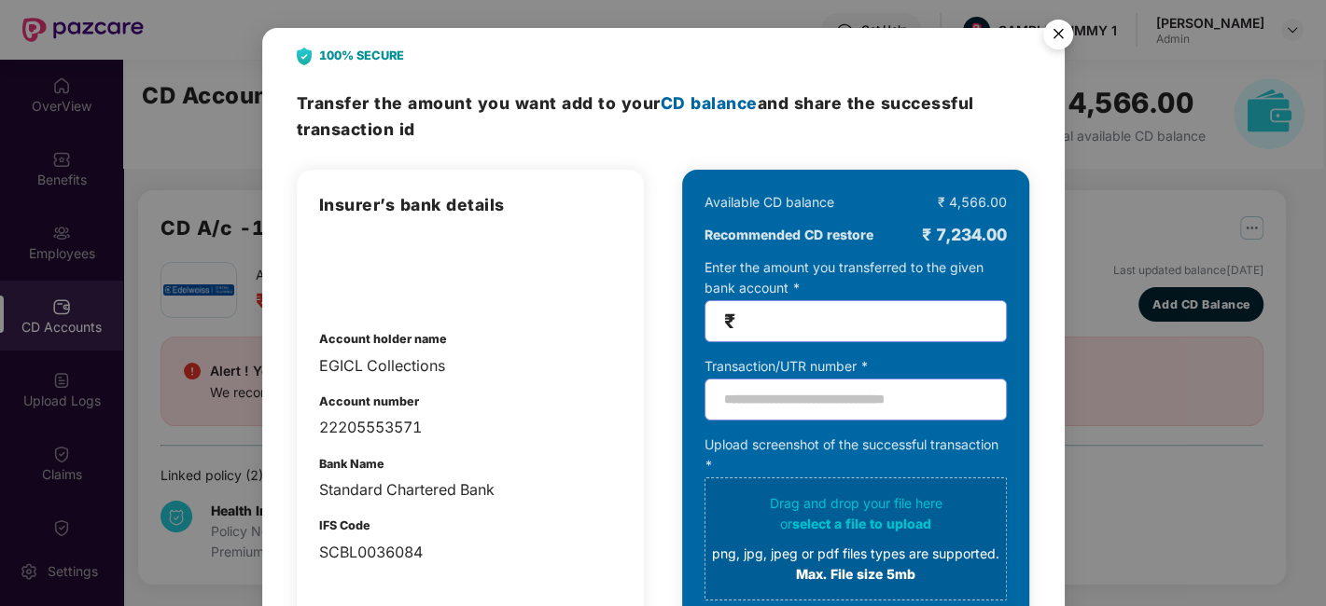
click at [1057, 37] on img "Close" at bounding box center [1058, 37] width 52 height 52
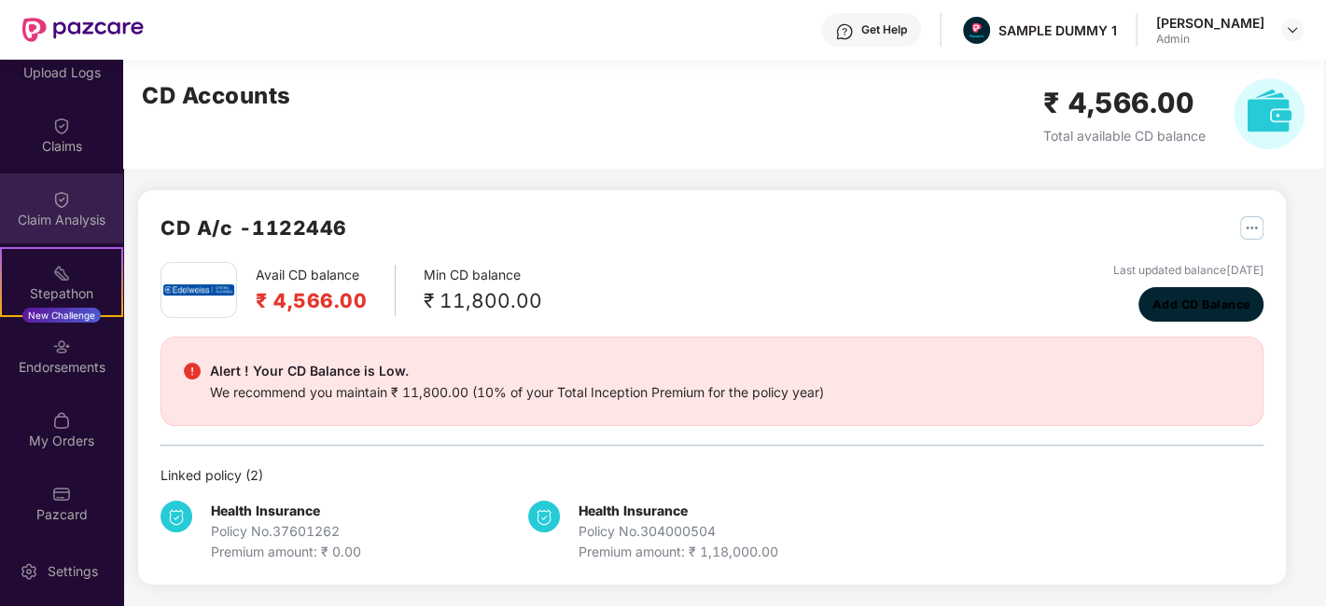
scroll to position [329, 0]
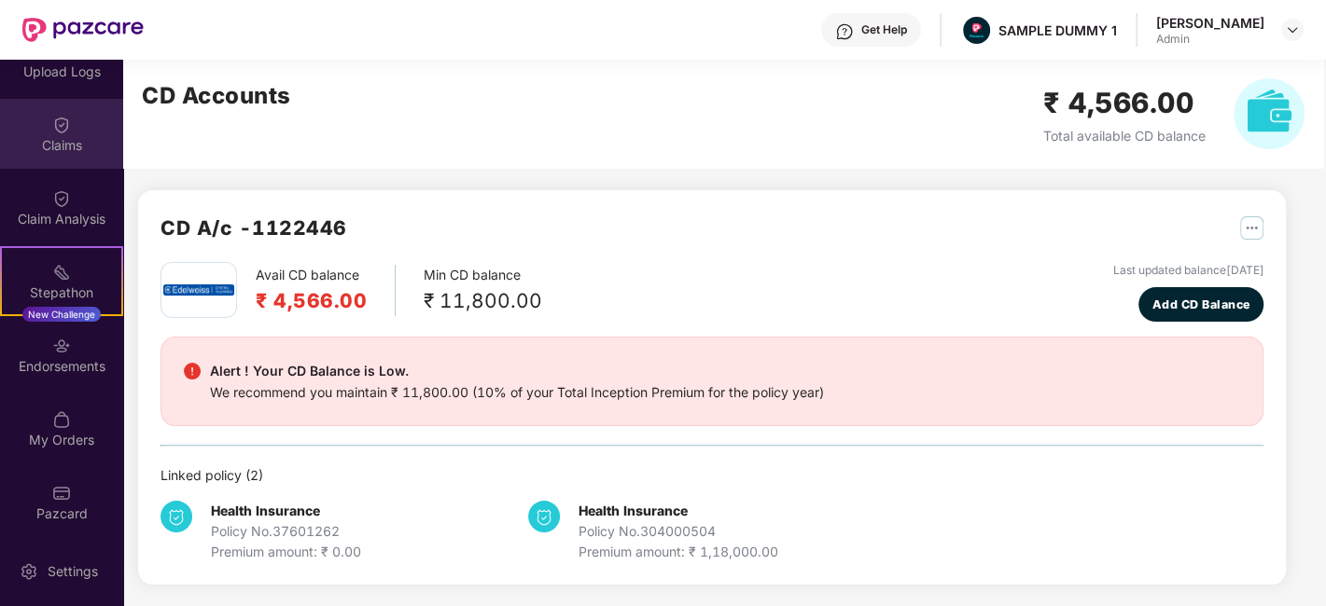
click at [57, 110] on div "Claims" at bounding box center [61, 134] width 123 height 70
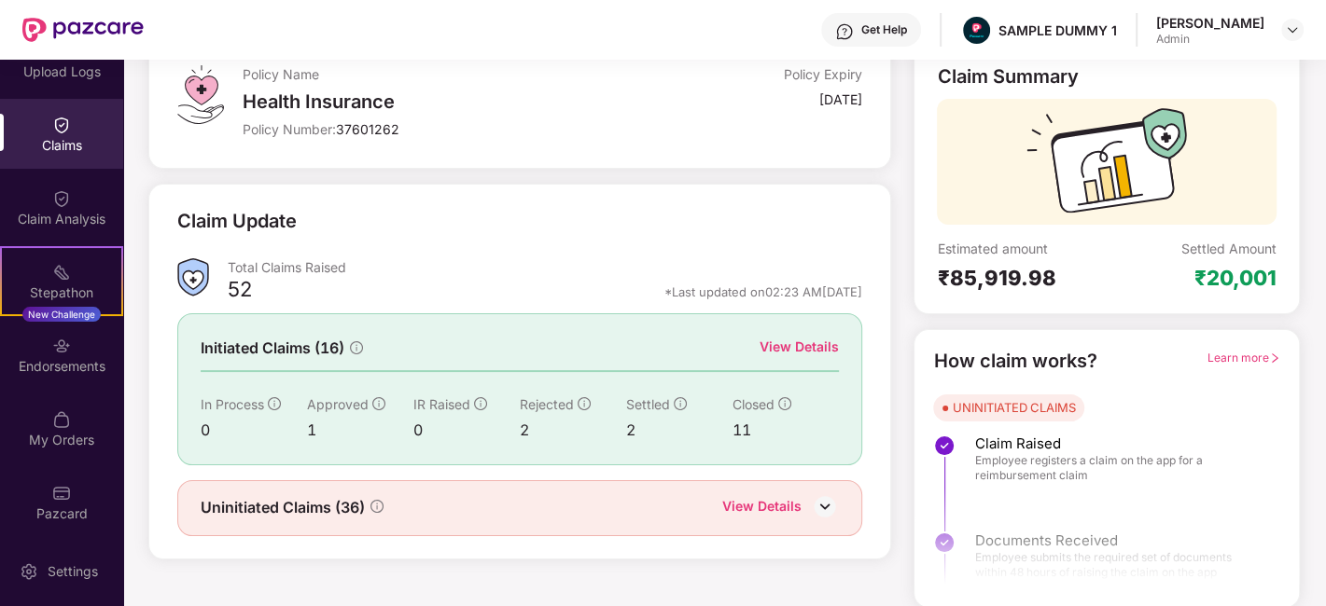
scroll to position [81, 0]
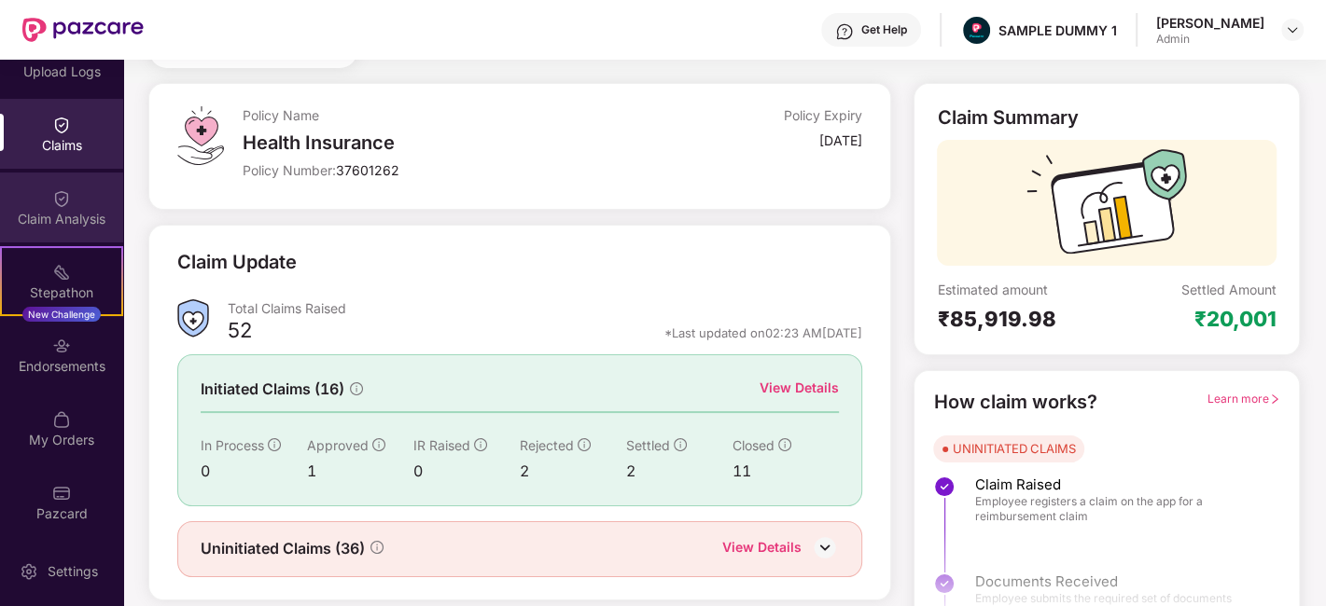
click at [66, 188] on div at bounding box center [61, 197] width 19 height 19
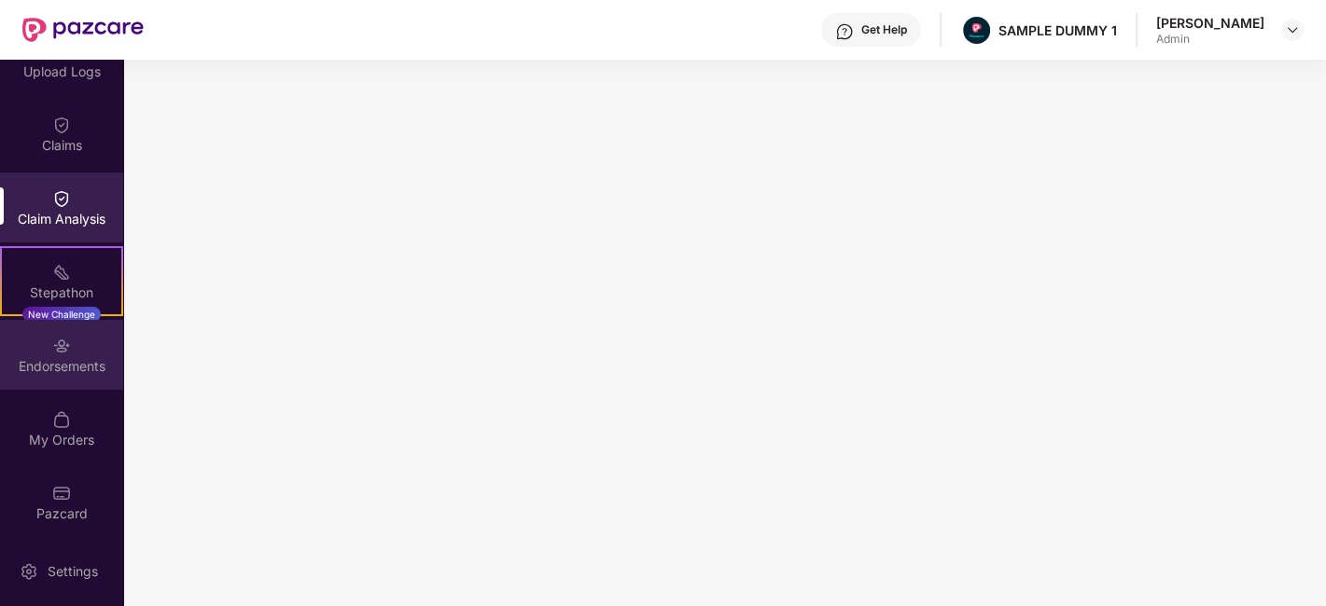
click at [69, 360] on div "Endorsements" at bounding box center [61, 366] width 123 height 19
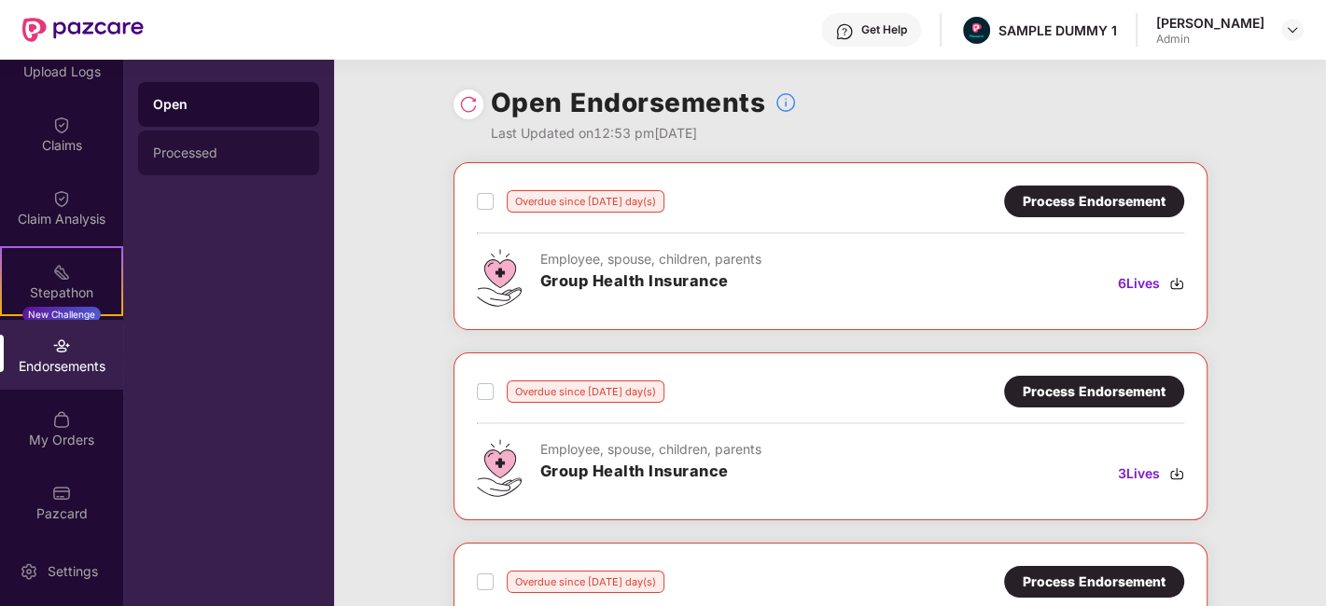
click at [216, 156] on div "Processed" at bounding box center [228, 153] width 151 height 15
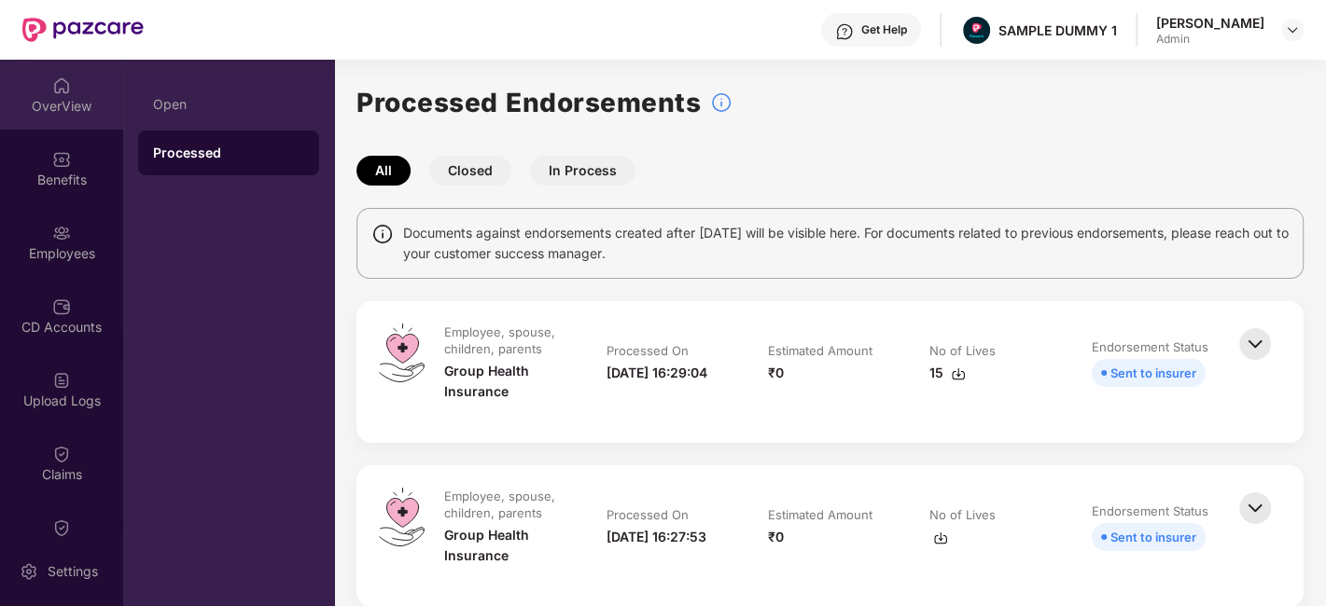
click at [61, 105] on div "OverView" at bounding box center [61, 106] width 123 height 19
